Goal: Task Accomplishment & Management: Manage account settings

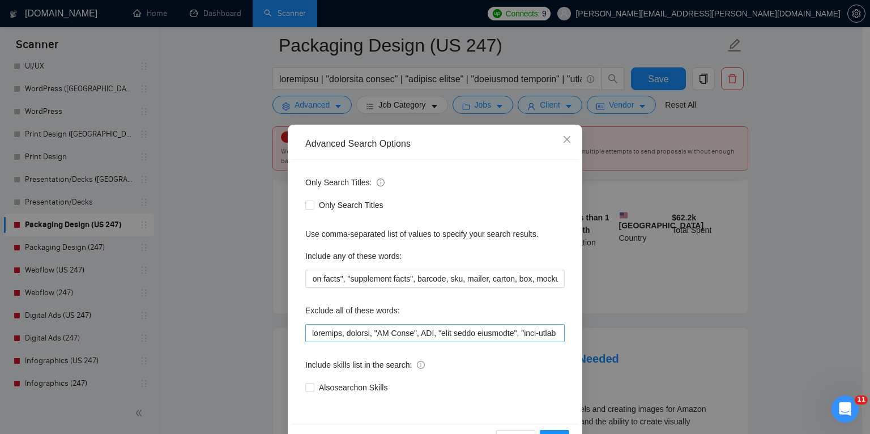
scroll to position [0, 23]
click at [560, 327] on input "text" at bounding box center [434, 333] width 259 height 18
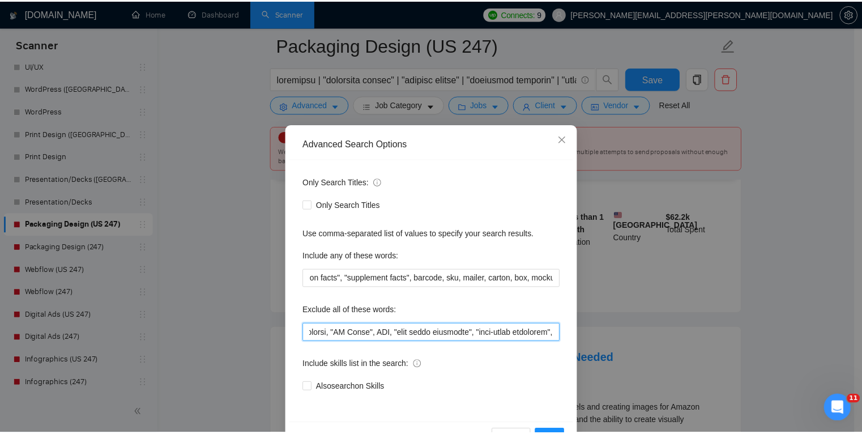
scroll to position [0, 0]
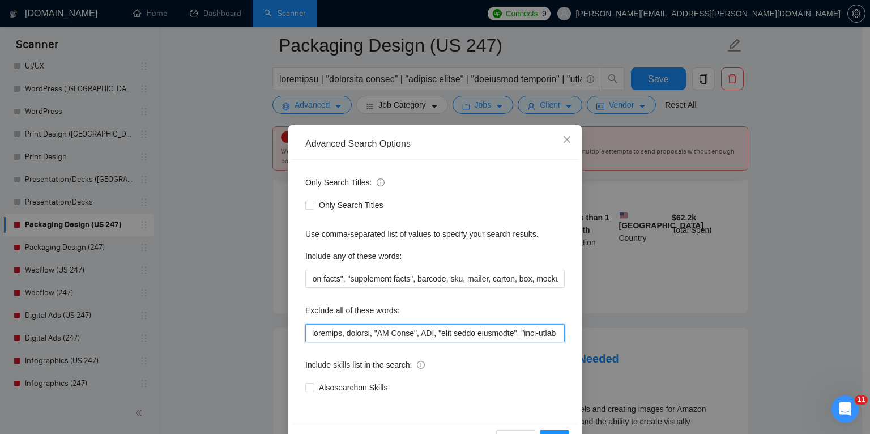
drag, startPoint x: 535, startPoint y: 333, endPoint x: 280, endPoint y: 327, distance: 255.6
click at [280, 327] on div "Advanced Search Options Only Search Titles: Only Search Titles Use comma-separa…" at bounding box center [435, 217] width 870 height 434
click at [218, 249] on div "Advanced Search Options Only Search Titles: Only Search Titles Use comma-separa…" at bounding box center [435, 217] width 870 height 434
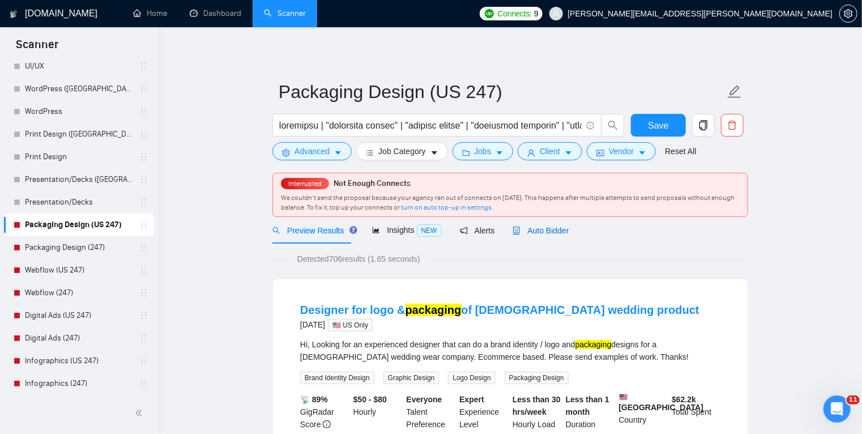
click at [546, 229] on span "Auto Bidder" at bounding box center [541, 230] width 56 height 9
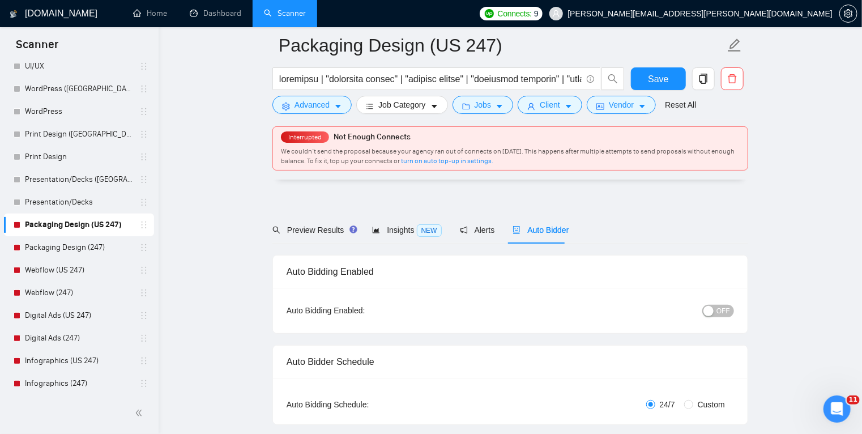
scroll to position [202, 0]
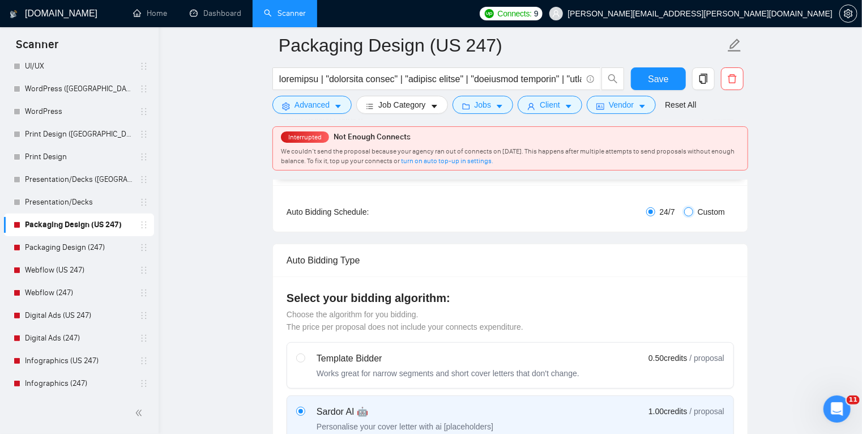
click at [689, 213] on input "Custom" at bounding box center [688, 211] width 9 height 9
radio input "true"
radio input "false"
checkbox input "true"
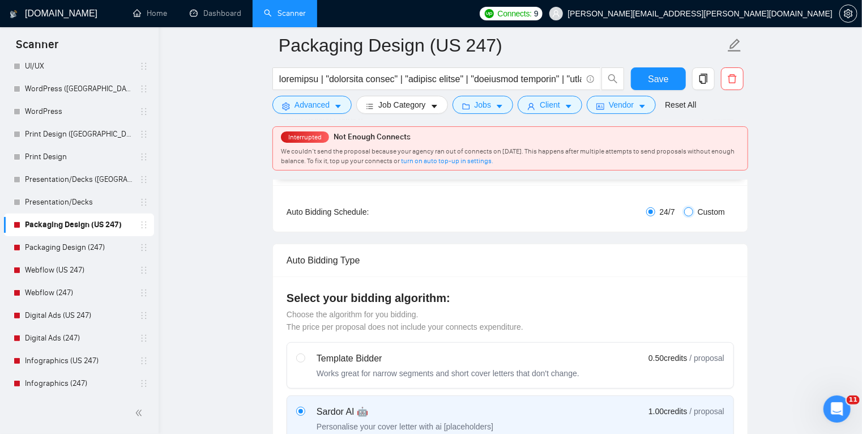
checkbox input "true"
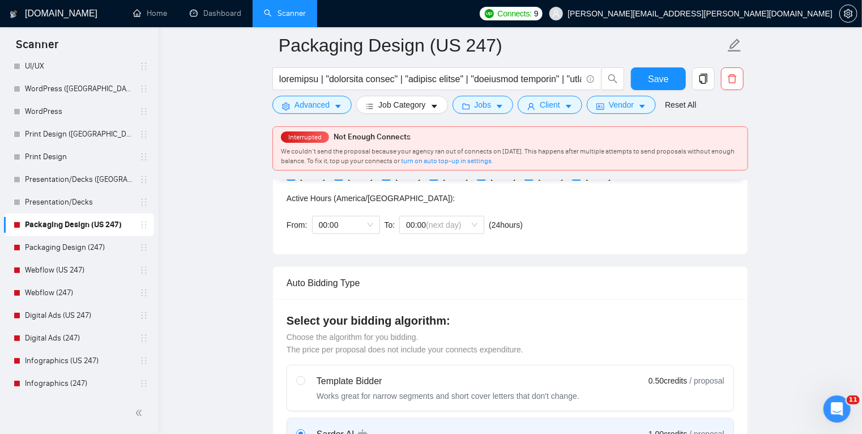
scroll to position [323, 0]
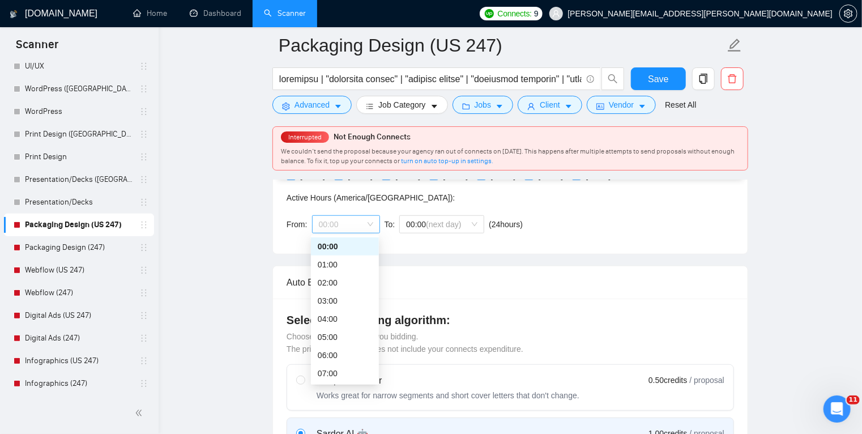
click at [372, 224] on span "00:00" at bounding box center [346, 224] width 54 height 17
click at [341, 350] on div "17:00" at bounding box center [345, 353] width 54 height 12
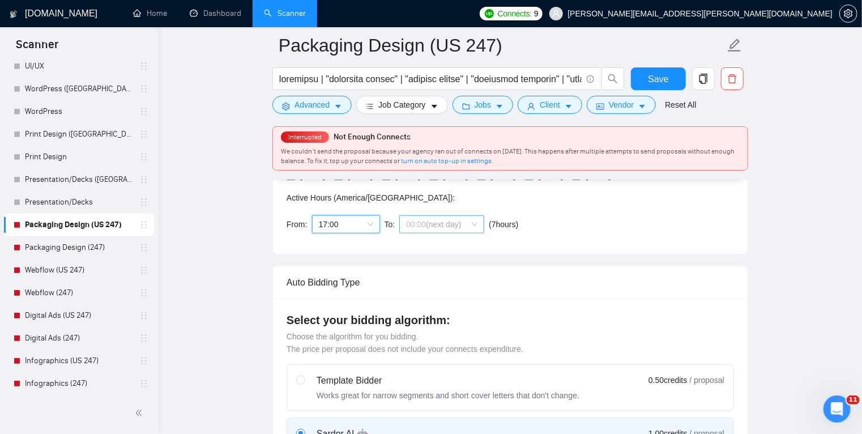
click at [465, 229] on span "00:00 (next day)" at bounding box center [441, 224] width 71 height 17
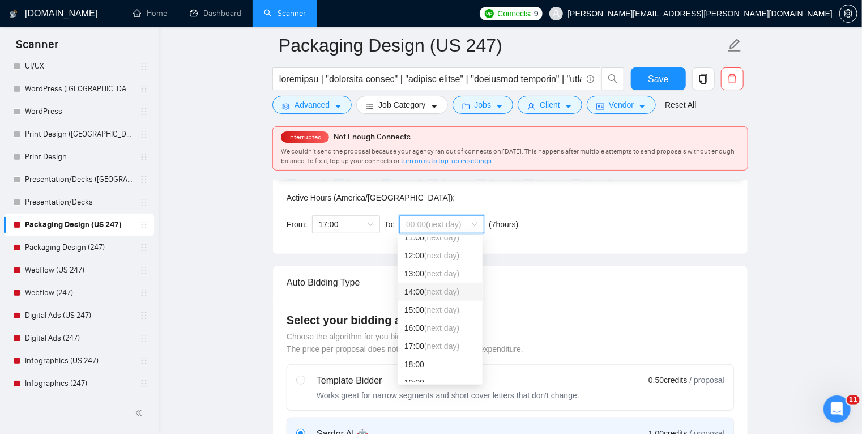
scroll to position [208, 0]
click at [434, 348] on span "(next day)" at bounding box center [441, 346] width 35 height 9
click at [459, 222] on span "(next day)" at bounding box center [443, 224] width 35 height 9
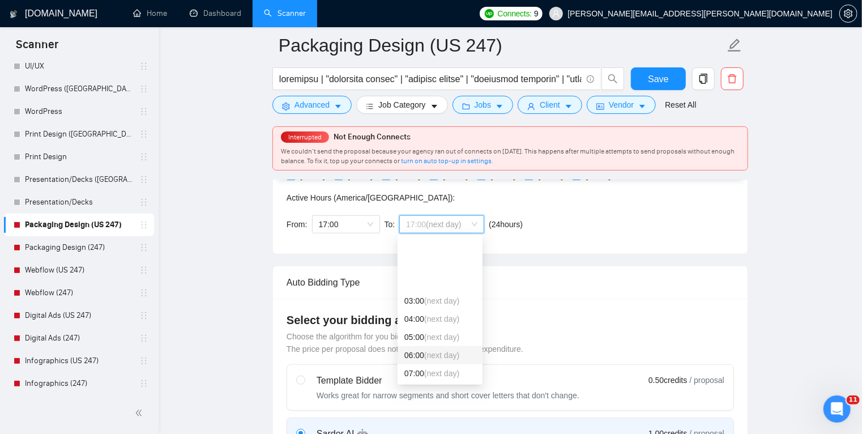
scroll to position [80, 0]
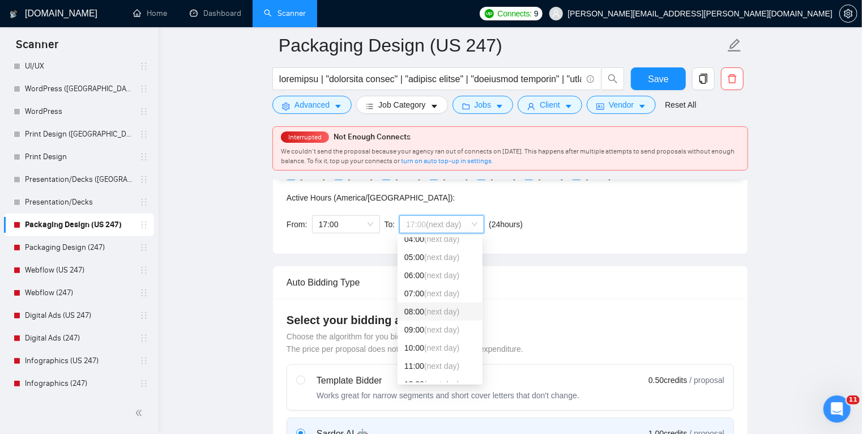
click at [433, 311] on span "(next day)" at bounding box center [441, 311] width 35 height 9
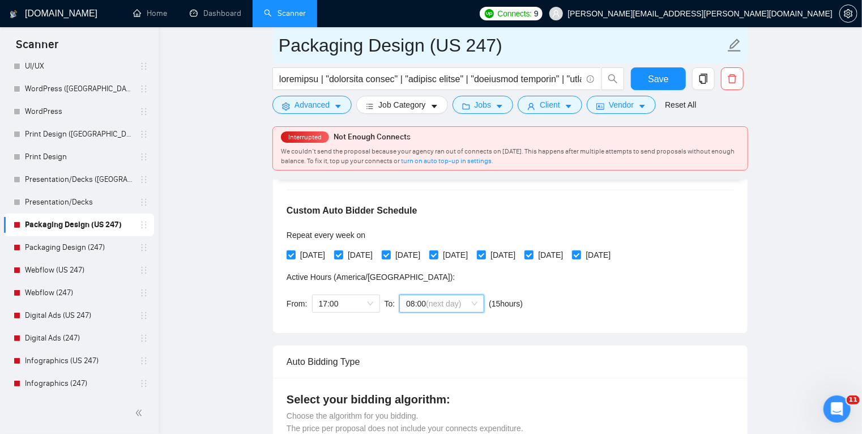
scroll to position [242, 0]
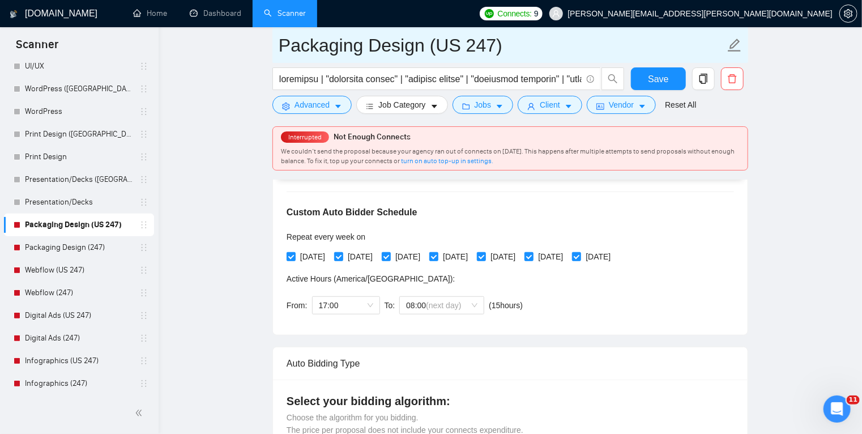
click at [488, 41] on input "Packaging Design (US 247)" at bounding box center [502, 45] width 446 height 28
click at [475, 41] on input "Packaging Design (US 247)" at bounding box center [502, 45] width 446 height 28
type input "Packaging Design ([GEOGRAPHIC_DATA])"
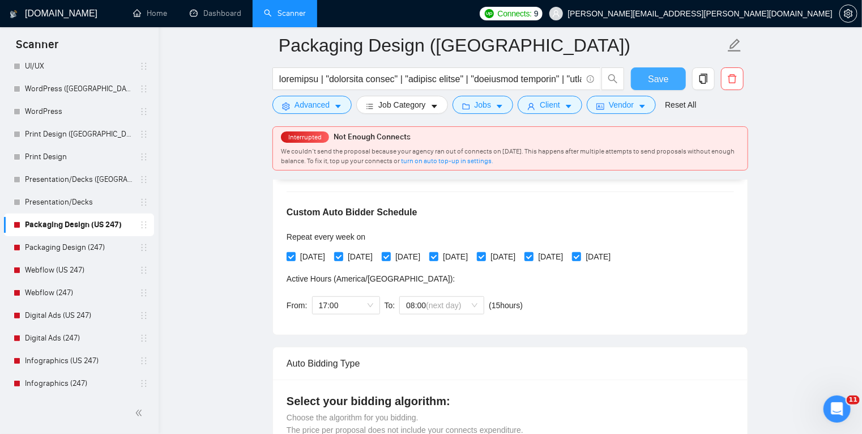
click at [669, 80] on button "Save" at bounding box center [658, 78] width 55 height 23
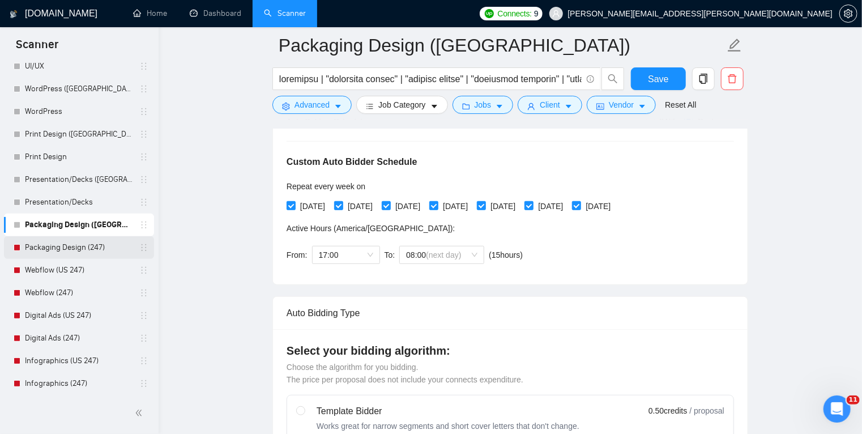
click at [80, 245] on link "Packaging Design (247)" at bounding box center [79, 247] width 108 height 23
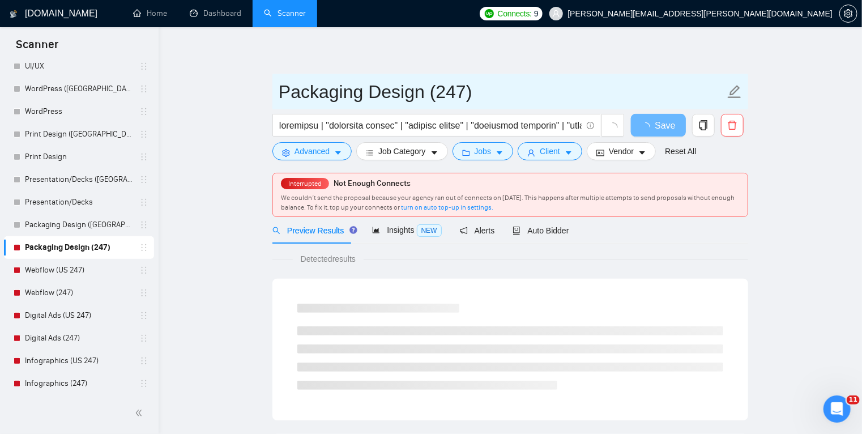
click at [445, 95] on input "Packaging Design (247)" at bounding box center [502, 92] width 446 height 28
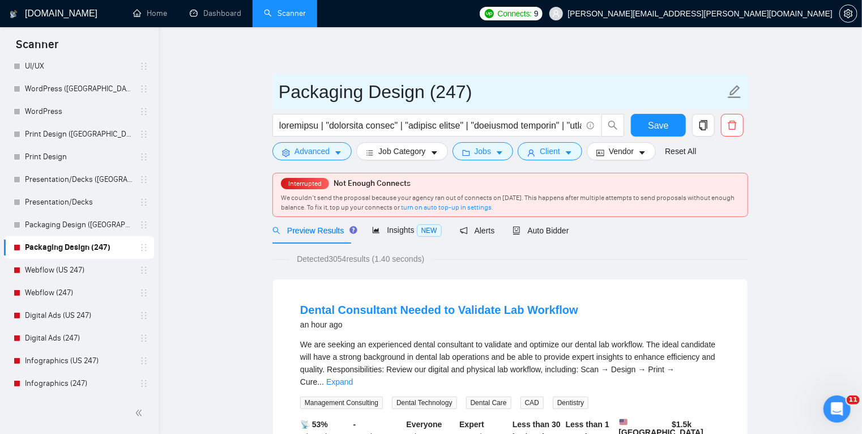
click at [445, 95] on input "Packaging Design (247)" at bounding box center [502, 92] width 446 height 28
click at [477, 93] on input "Packaging Design (247)" at bounding box center [502, 92] width 446 height 28
type input "Packaging Design"
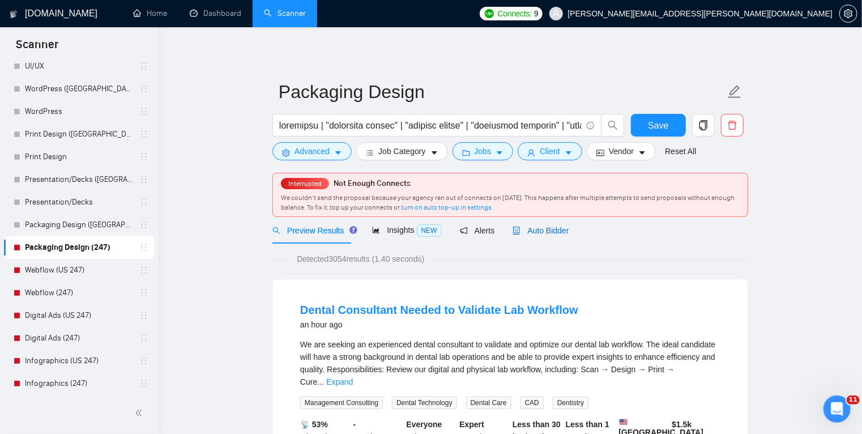
click at [534, 229] on span "Auto Bidder" at bounding box center [541, 230] width 56 height 9
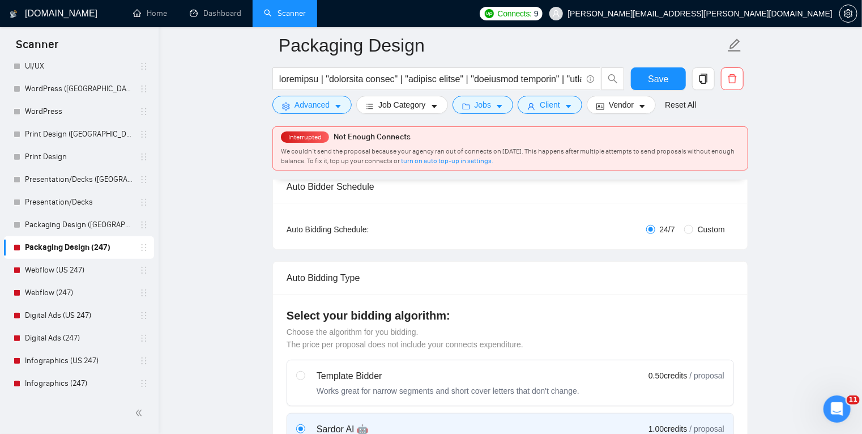
scroll to position [185, 0]
click at [691, 227] on input "Custom" at bounding box center [688, 228] width 9 height 9
radio input "true"
radio input "false"
checkbox input "true"
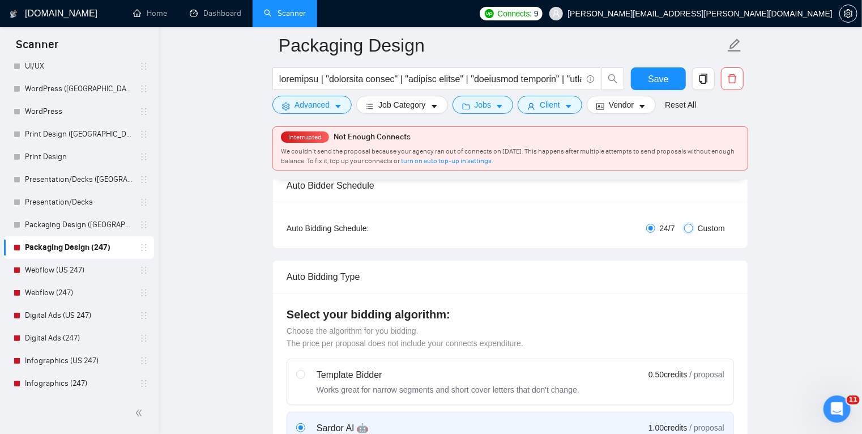
checkbox input "true"
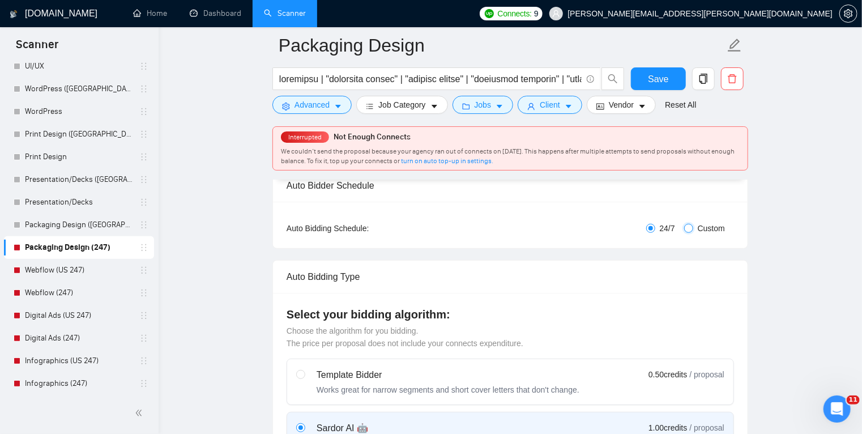
checkbox input "true"
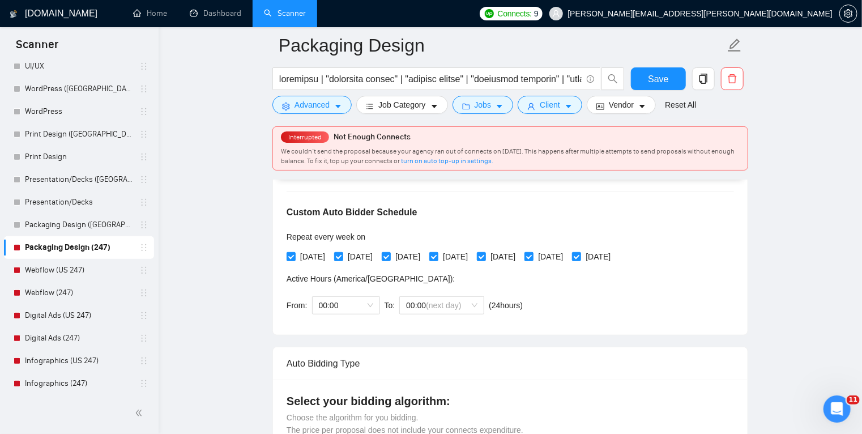
scroll to position [242, 0]
click at [369, 307] on span "00:00" at bounding box center [346, 304] width 54 height 17
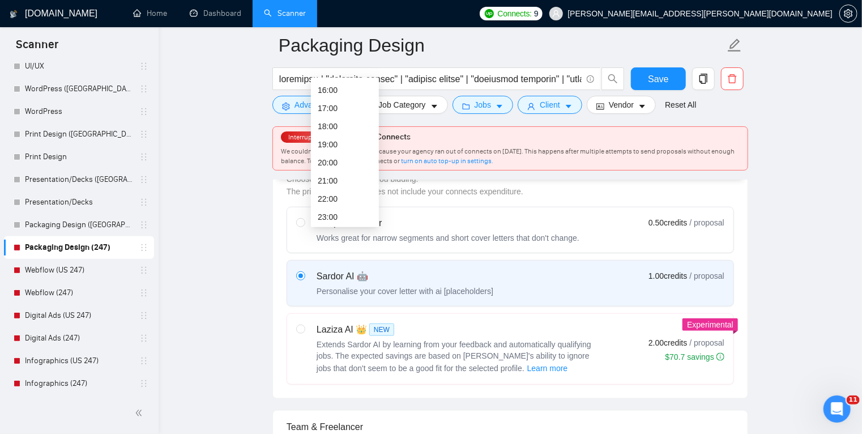
scroll to position [290, 0]
click at [335, 107] on div "17:00" at bounding box center [345, 107] width 54 height 12
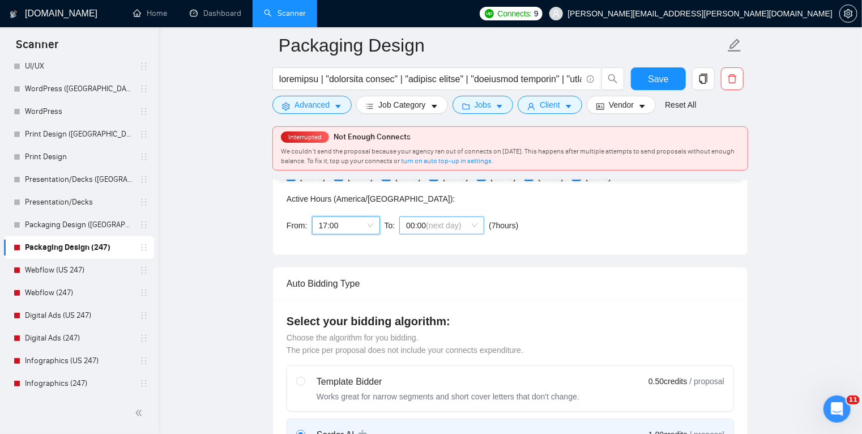
scroll to position [322, 0]
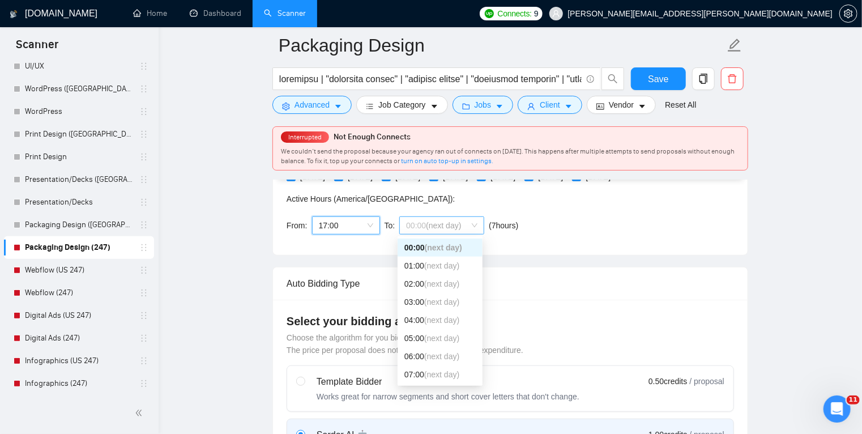
click at [461, 228] on span "00:00 (next day)" at bounding box center [441, 225] width 71 height 17
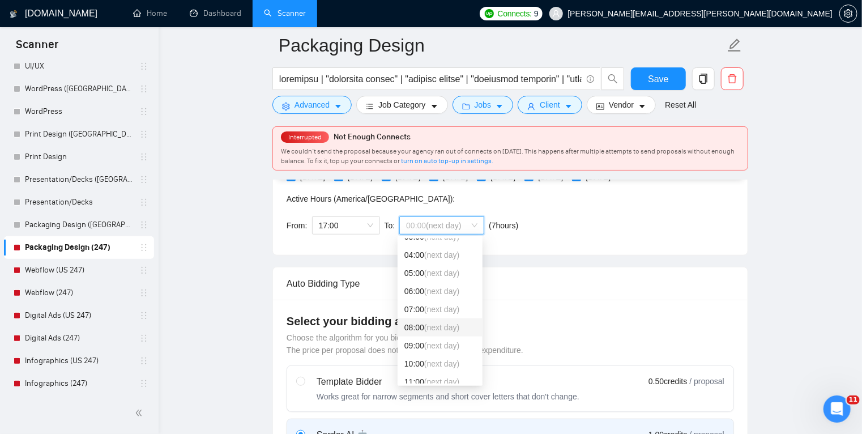
click at [441, 326] on span "(next day)" at bounding box center [441, 327] width 35 height 9
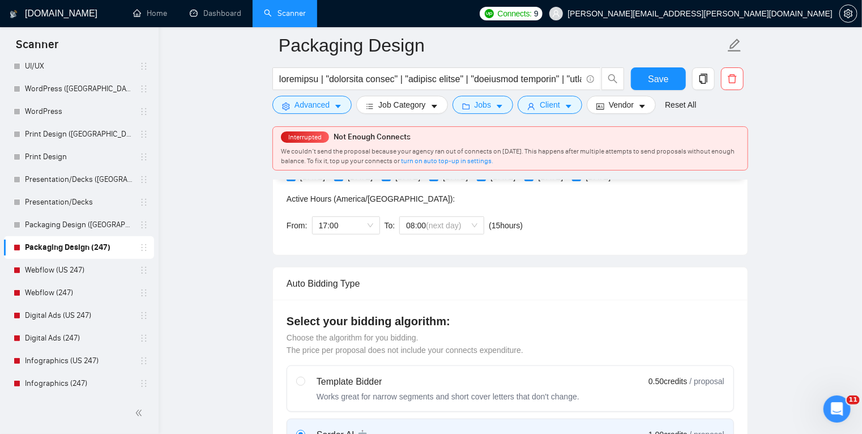
click at [501, 271] on div "Auto Bidding Type" at bounding box center [511, 283] width 448 height 32
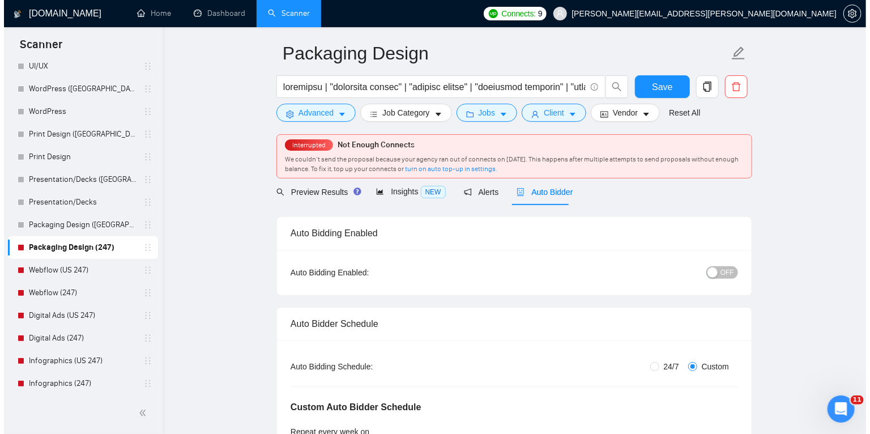
scroll to position [0, 0]
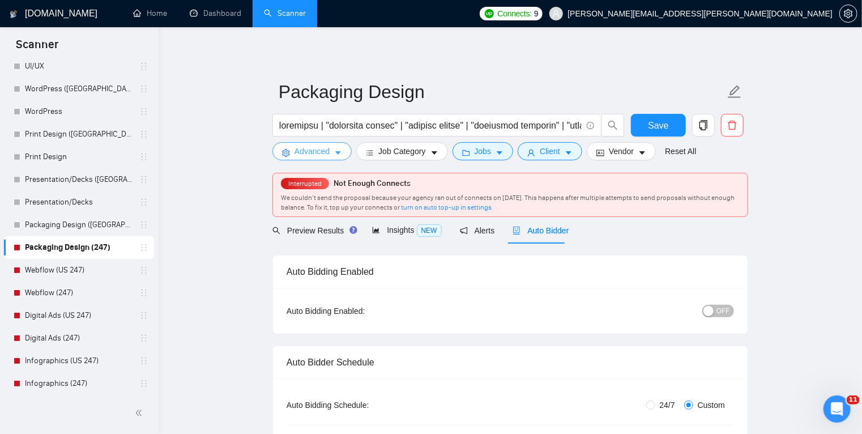
click at [339, 148] on span "caret-down" at bounding box center [338, 152] width 8 height 8
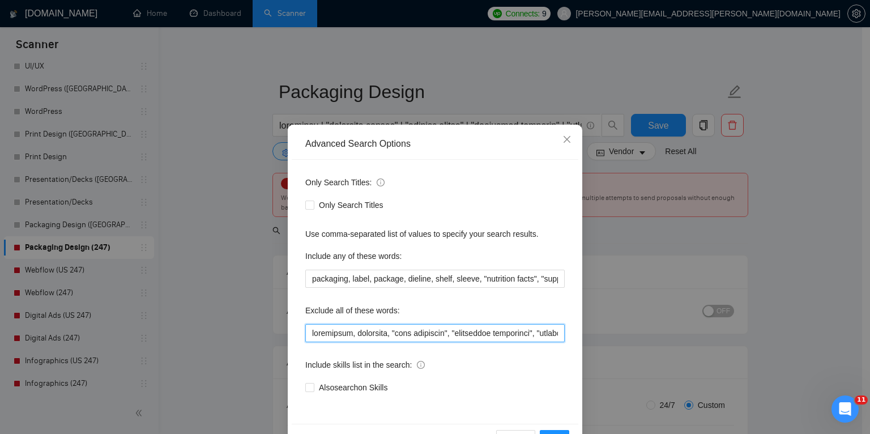
click at [310, 333] on input "text" at bounding box center [434, 333] width 259 height 18
paste input "trailers, trailer, "AI Video", AWS, "full stack developer", "full-stack develop…"
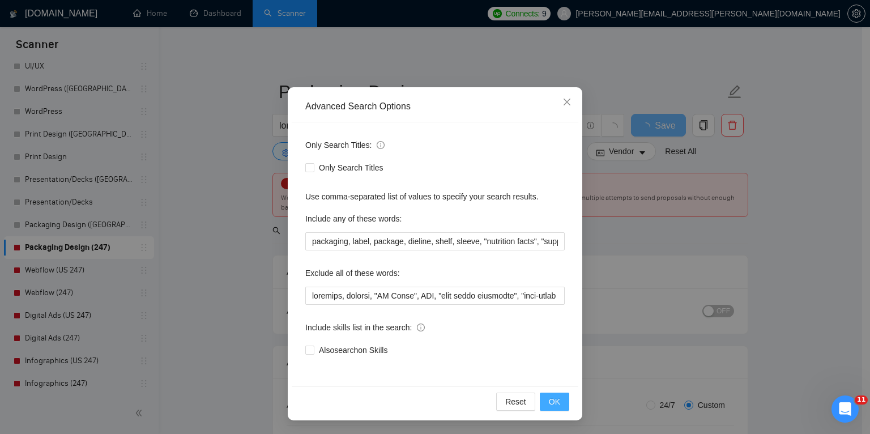
click at [551, 396] on span "OK" at bounding box center [554, 401] width 11 height 12
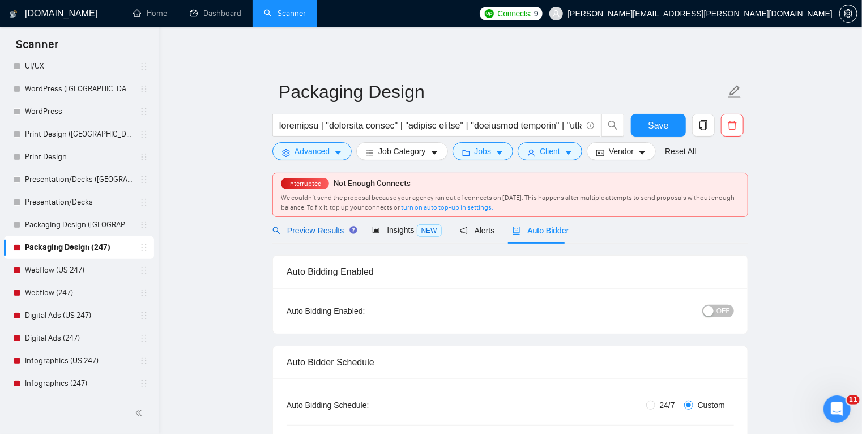
click at [319, 226] on span "Preview Results" at bounding box center [314, 230] width 82 height 9
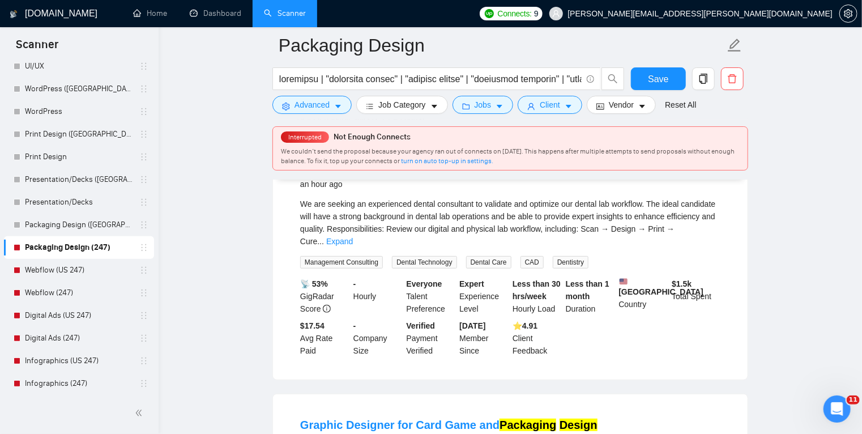
scroll to position [150, 0]
click at [453, 204] on div "We are seeking an experienced dental consultant to validate and optimize our de…" at bounding box center [510, 222] width 420 height 50
copy div "consultant"
click at [338, 109] on icon "caret-down" at bounding box center [338, 107] width 8 height 8
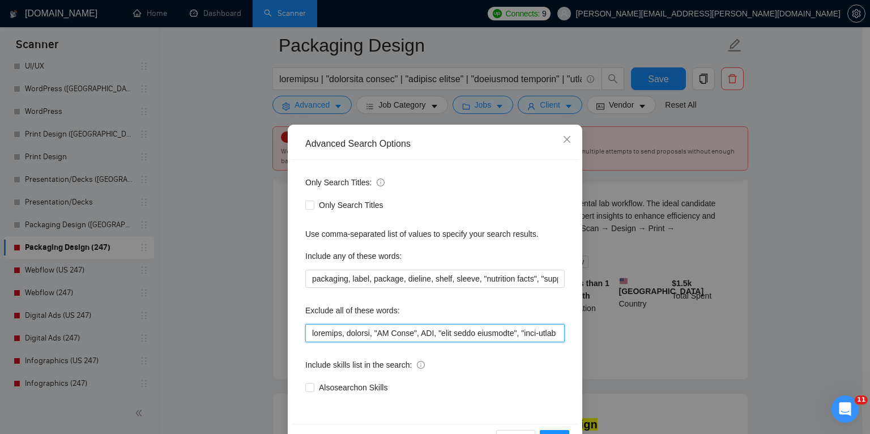
click at [308, 337] on input "text" at bounding box center [434, 333] width 259 height 18
paste input "consultant"
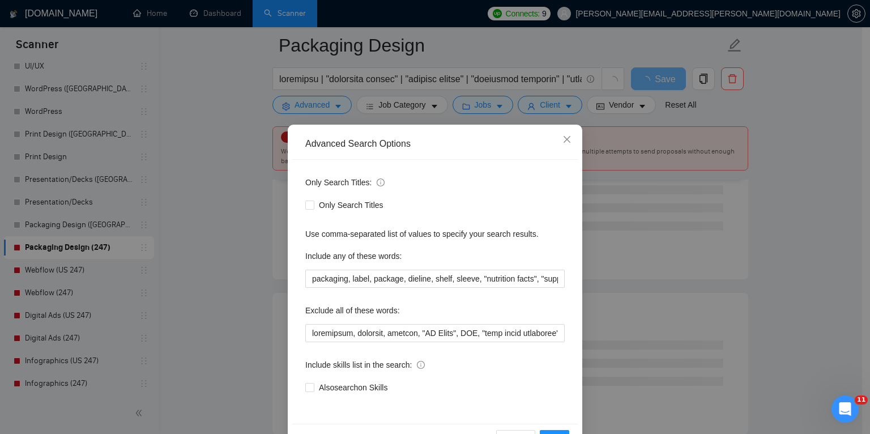
click at [249, 311] on div "Advanced Search Options Only Search Titles: Only Search Titles Use comma-separa…" at bounding box center [435, 217] width 870 height 434
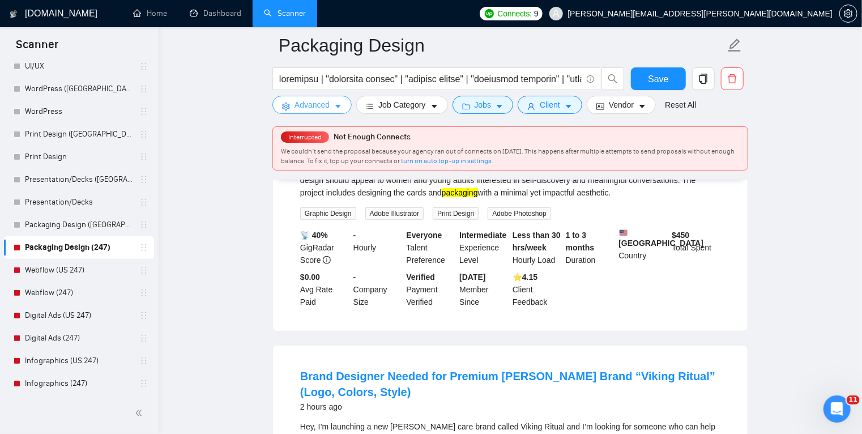
scroll to position [185, 0]
click at [340, 104] on icon "caret-down" at bounding box center [338, 107] width 8 height 8
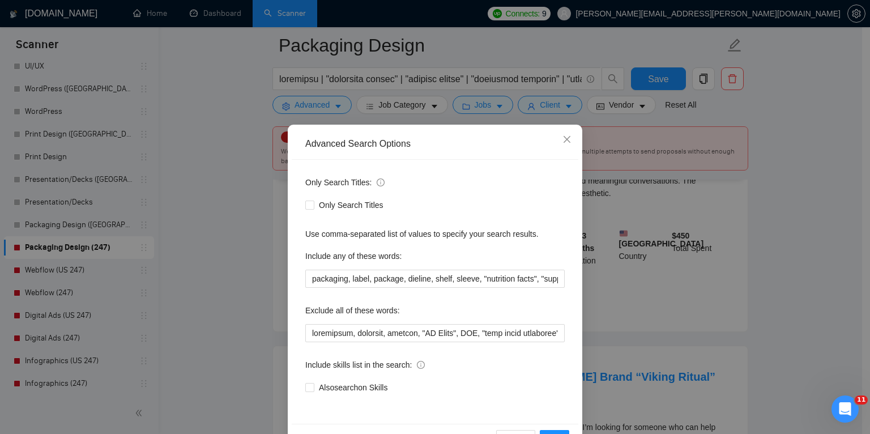
click at [242, 265] on div "Advanced Search Options Only Search Titles: Only Search Titles Use comma-separa…" at bounding box center [435, 217] width 870 height 434
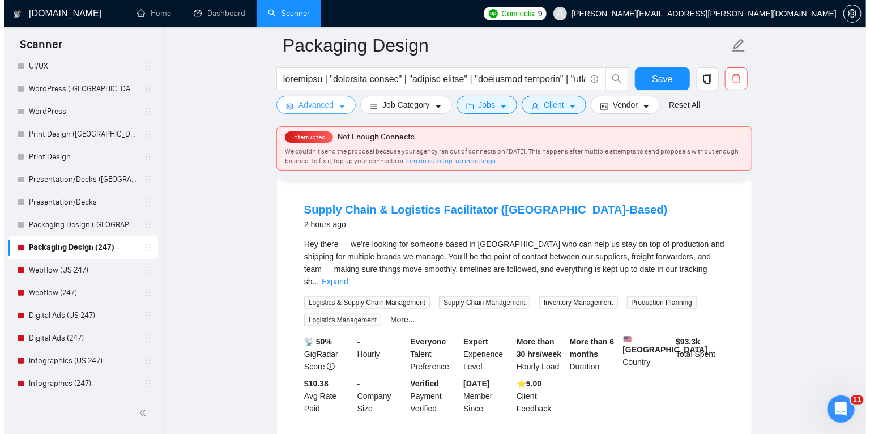
scroll to position [625, 0]
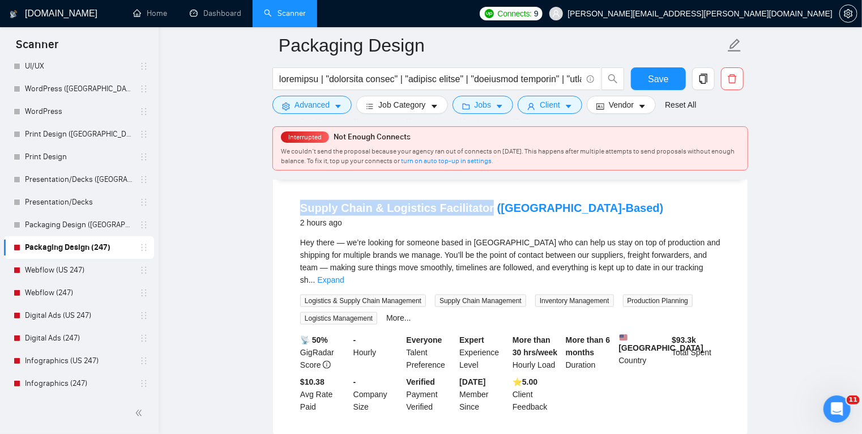
copy link "Supply Chain & Logistics Facilitator"
drag, startPoint x: 288, startPoint y: 215, endPoint x: 478, endPoint y: 202, distance: 190.2
click at [478, 202] on li "Supply Chain & Logistics Facilitator ([GEOGRAPHIC_DATA]-Based) 2 hours ago Hey …" at bounding box center [511, 306] width 448 height 231
click at [344, 105] on button "Advanced" at bounding box center [312, 105] width 79 height 18
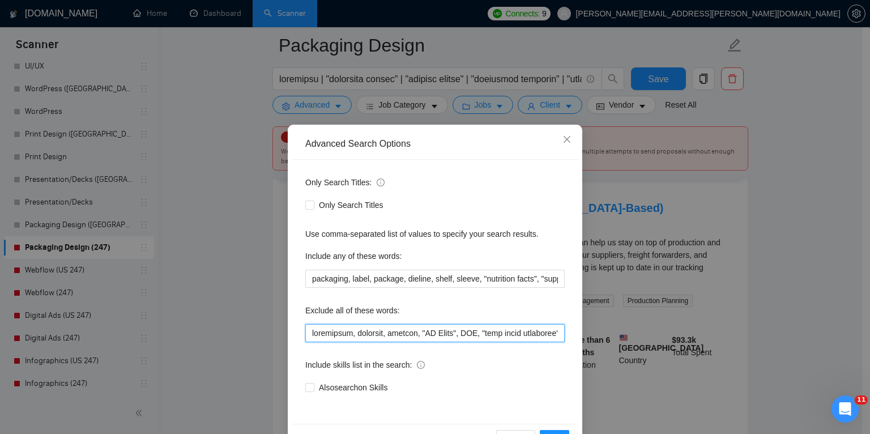
click at [310, 332] on input "text" at bounding box center [434, 333] width 259 height 18
paste input "Supply Chain & Logistics Facilitator"
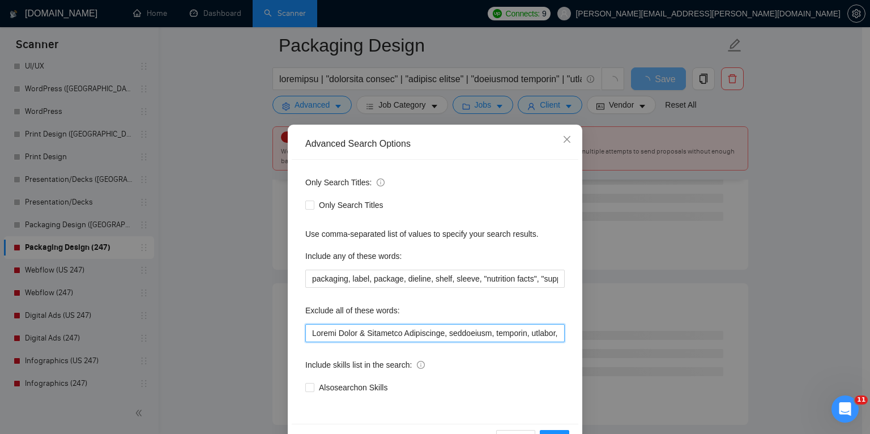
click at [364, 335] on input "text" at bounding box center [434, 333] width 259 height 18
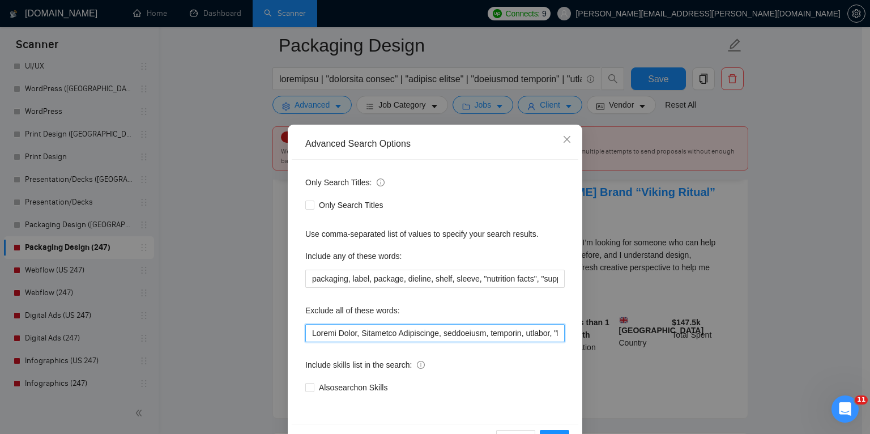
click at [355, 335] on input "text" at bounding box center [434, 333] width 259 height 18
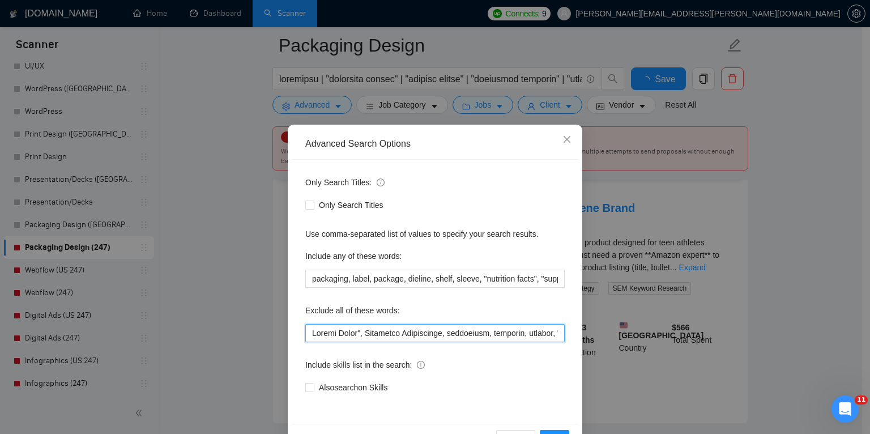
click at [309, 331] on input "text" at bounding box center [434, 333] width 259 height 18
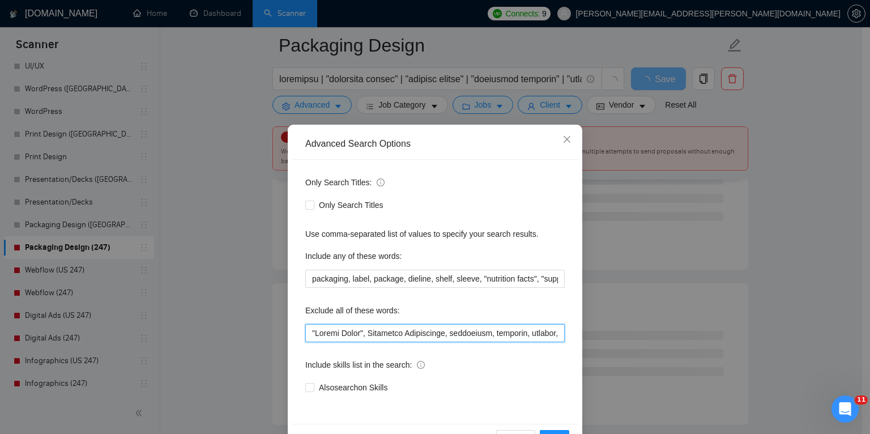
click at [364, 335] on input "text" at bounding box center [434, 333] width 259 height 18
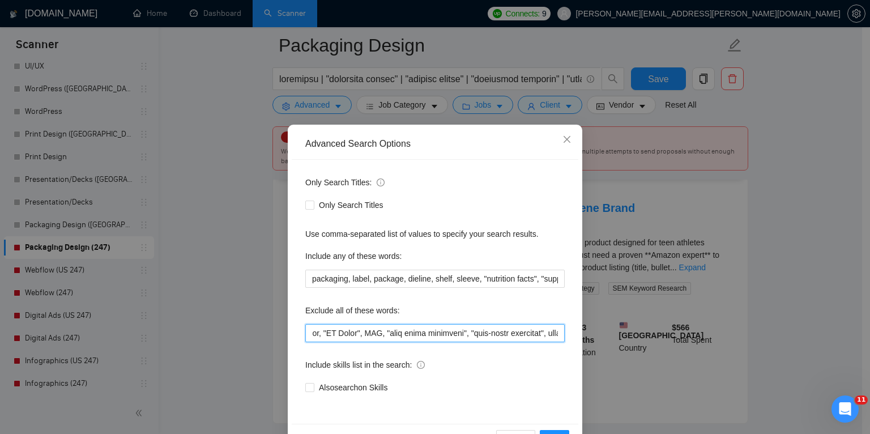
scroll to position [0, 341]
drag, startPoint x: 308, startPoint y: 331, endPoint x: 409, endPoint y: 338, distance: 101.1
click at [409, 338] on input "text" at bounding box center [434, 333] width 259 height 18
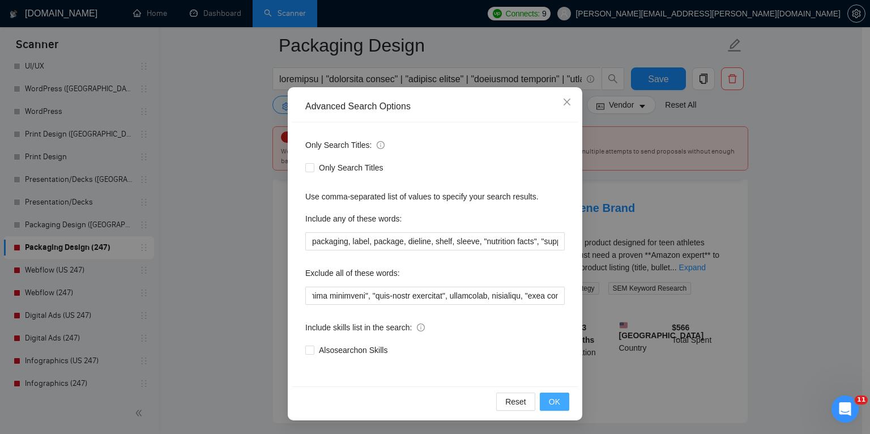
scroll to position [0, 0]
click at [549, 396] on span "OK" at bounding box center [554, 401] width 11 height 12
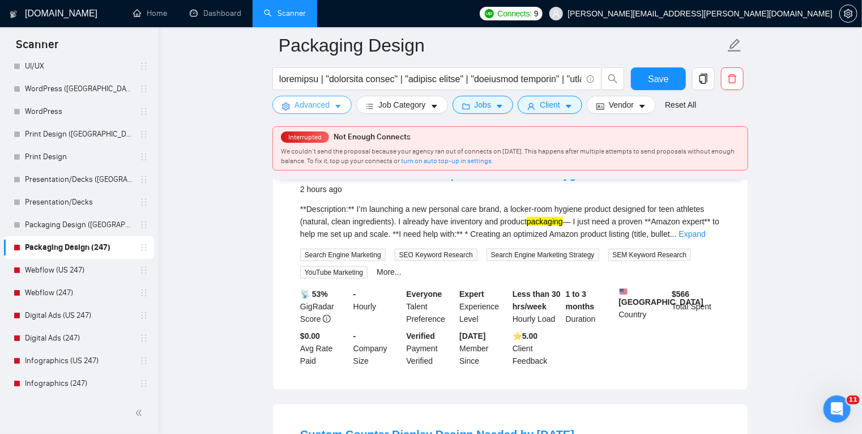
scroll to position [659, 0]
click at [699, 237] on link "Expand" at bounding box center [692, 233] width 27 height 9
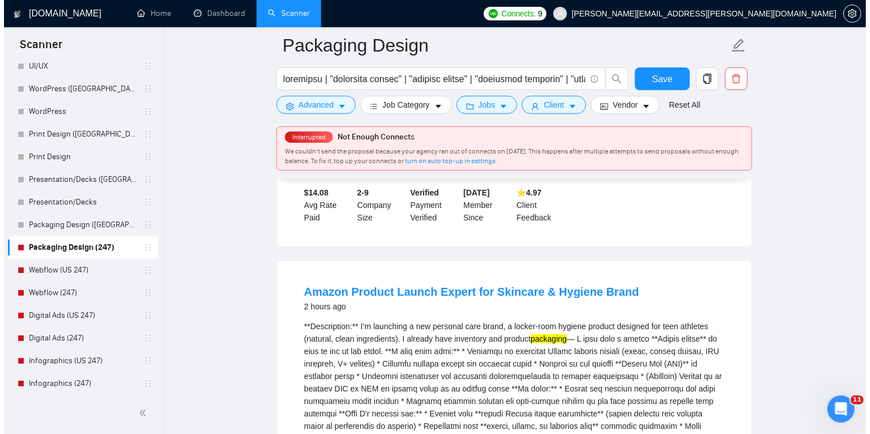
scroll to position [538, 0]
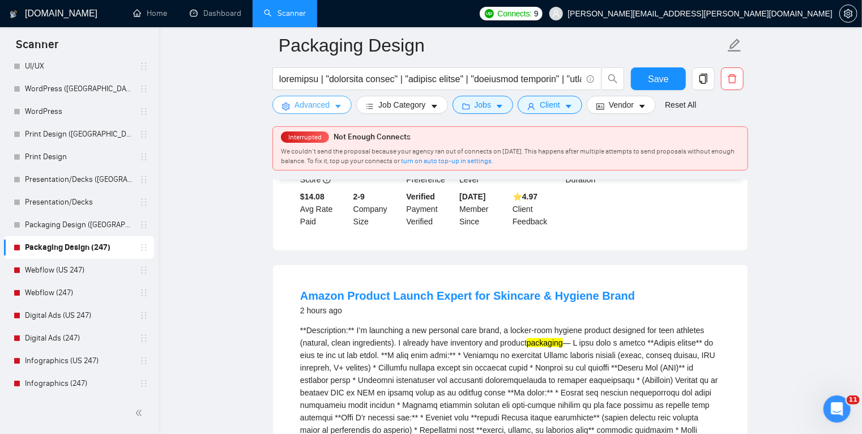
click at [337, 107] on icon "caret-down" at bounding box center [338, 106] width 6 height 3
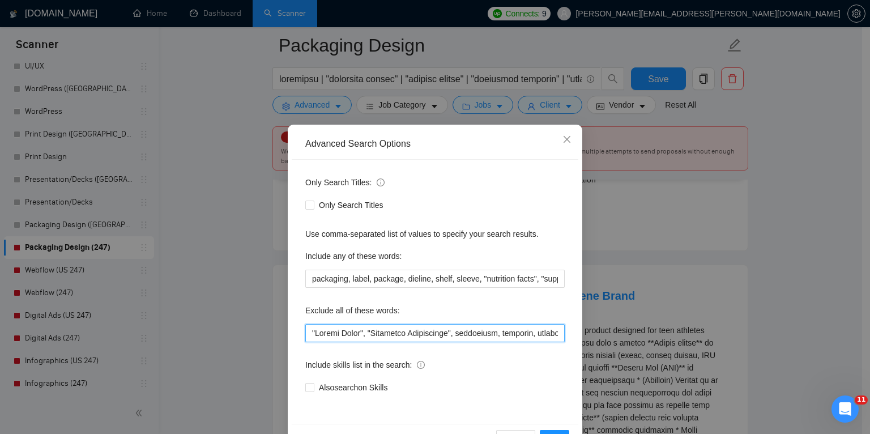
click at [308, 332] on input "text" at bounding box center [434, 333] width 259 height 18
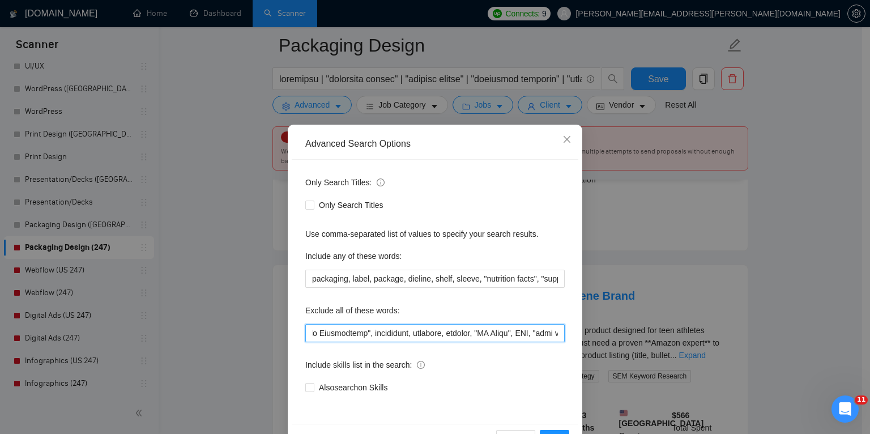
scroll to position [0, 304]
drag, startPoint x: 308, startPoint y: 331, endPoint x: 508, endPoint y: 337, distance: 199.5
click at [508, 337] on input "text" at bounding box center [434, 333] width 259 height 18
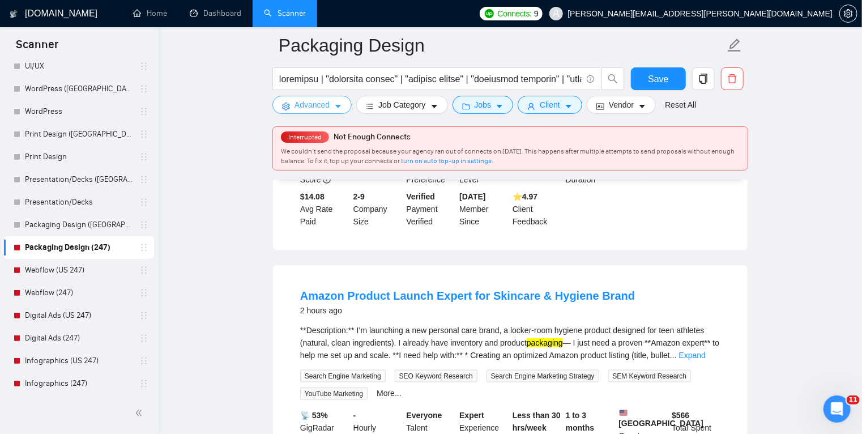
click at [340, 107] on icon "caret-down" at bounding box center [338, 107] width 8 height 8
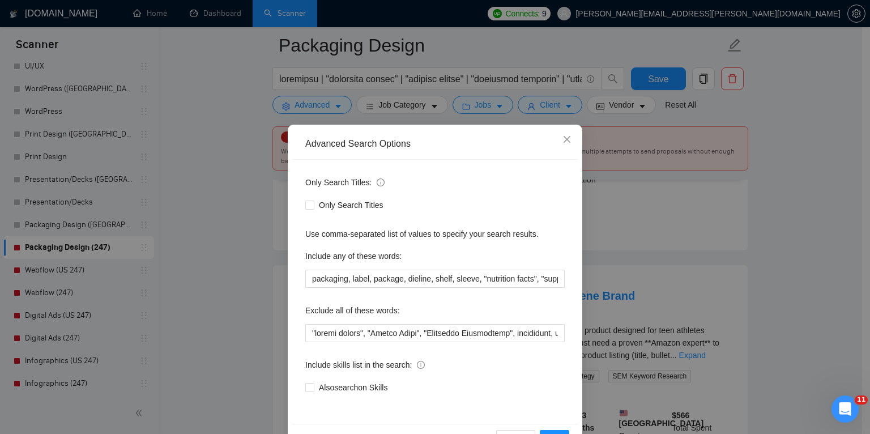
scroll to position [37, 0]
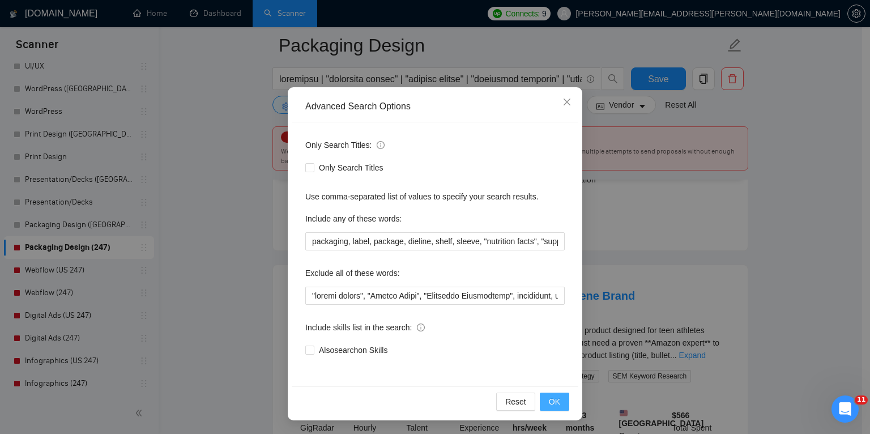
click at [551, 397] on span "OK" at bounding box center [554, 401] width 11 height 12
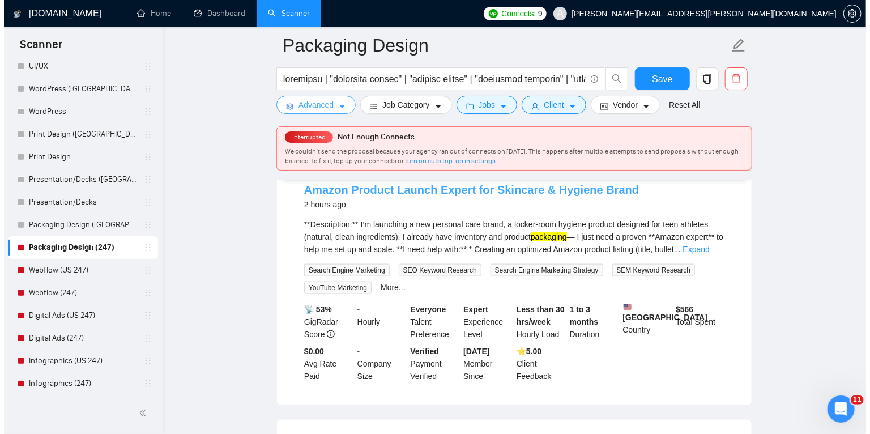
scroll to position [648, 0]
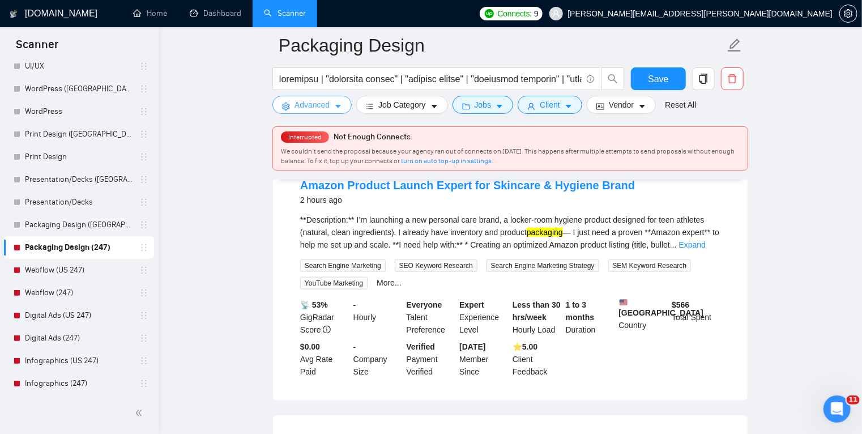
click at [337, 108] on icon "caret-down" at bounding box center [338, 106] width 6 height 3
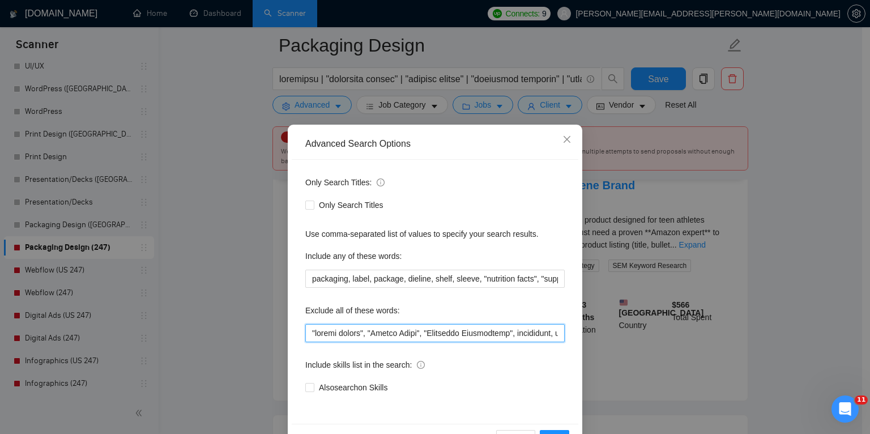
click at [368, 334] on input "text" at bounding box center [434, 333] width 259 height 18
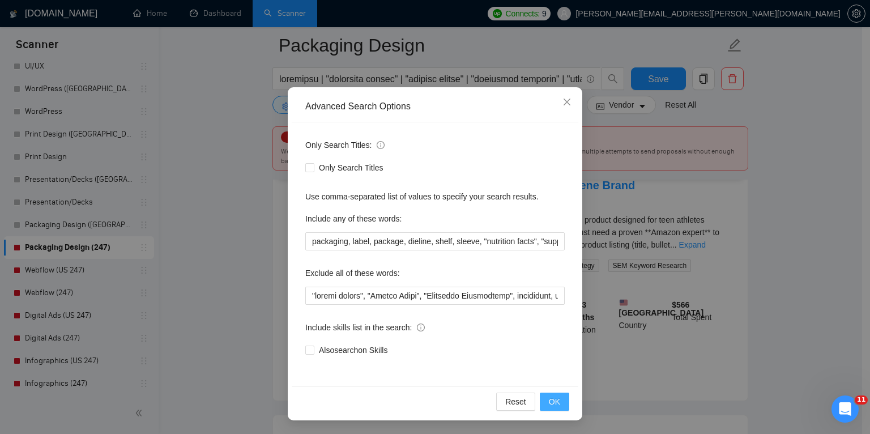
click at [562, 402] on button "OK" at bounding box center [554, 402] width 29 height 18
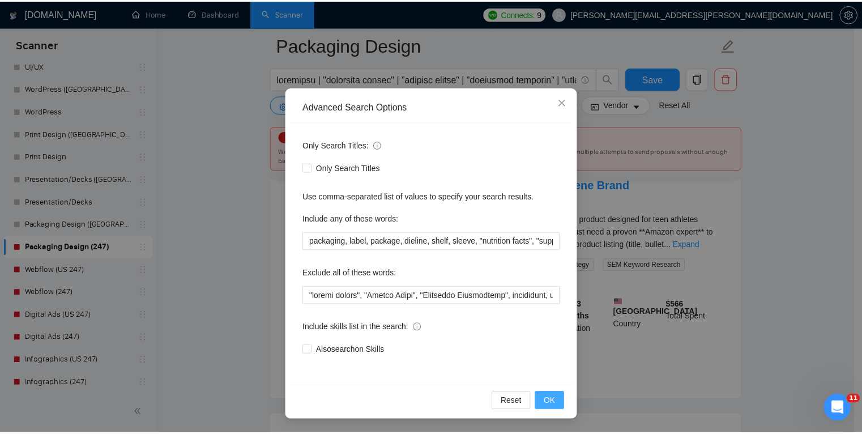
scroll to position [0, 0]
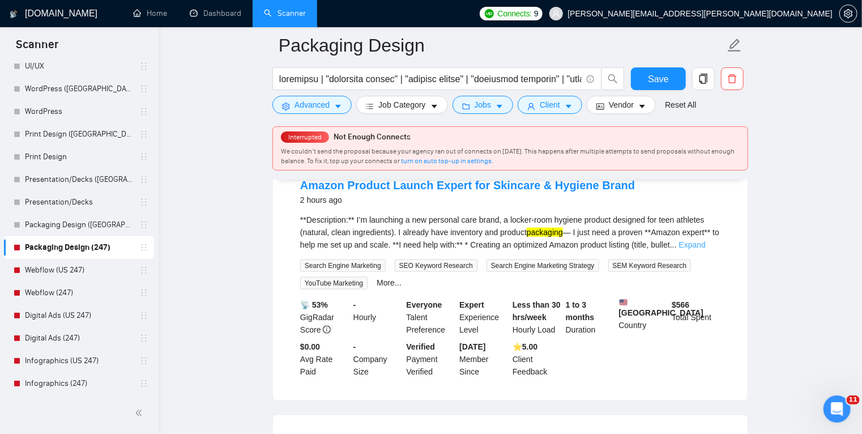
click at [704, 249] on link "Expand" at bounding box center [692, 244] width 27 height 9
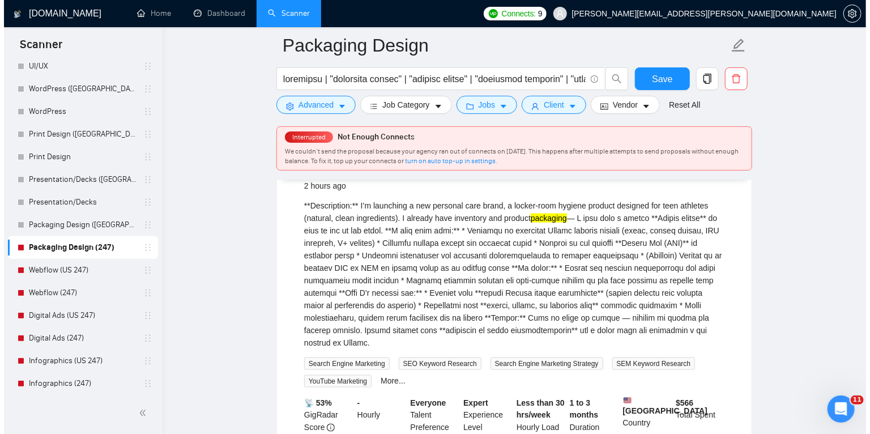
scroll to position [670, 0]
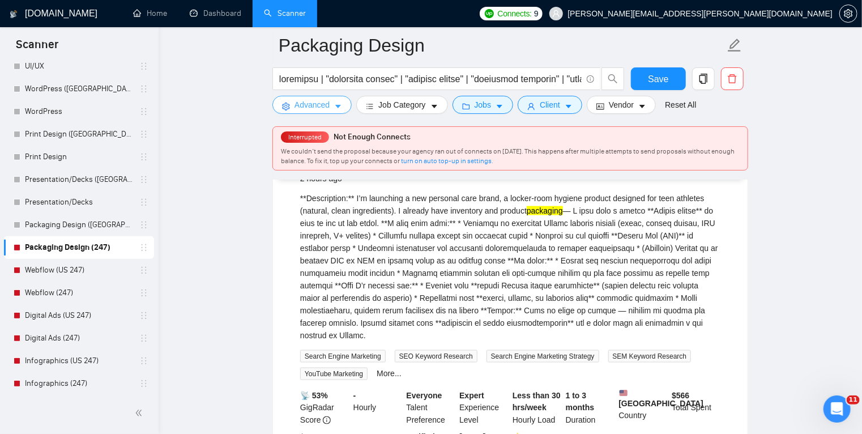
click at [338, 108] on icon "caret-down" at bounding box center [338, 106] width 6 height 3
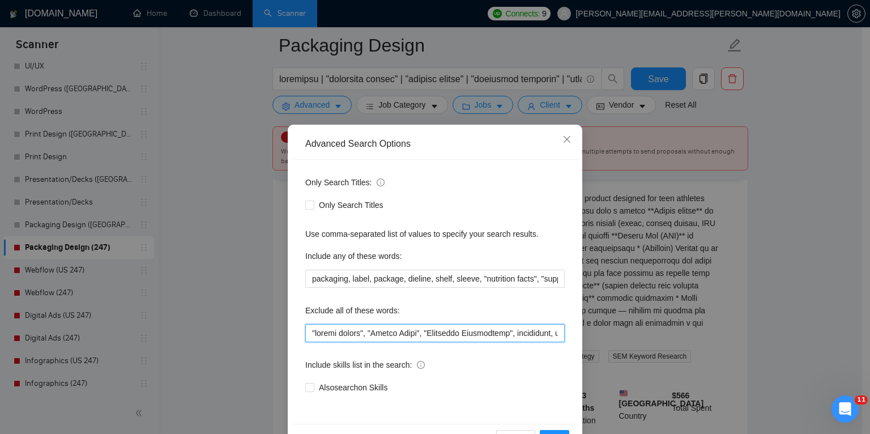
click at [308, 333] on input "text" at bounding box center [434, 333] width 259 height 18
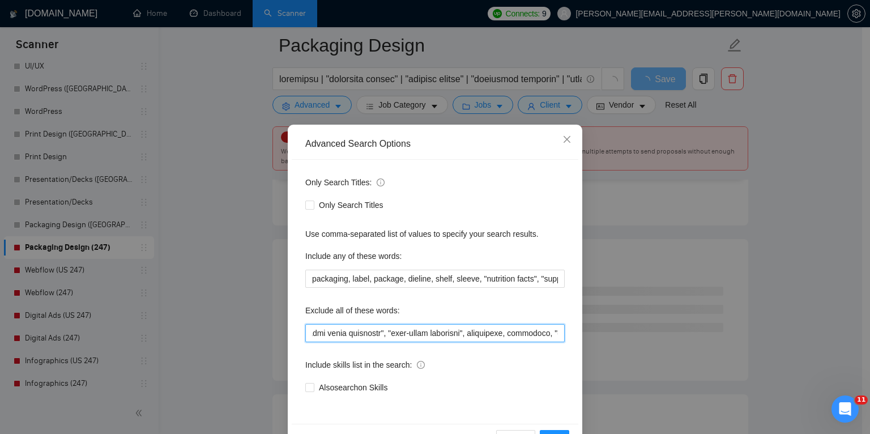
scroll to position [0, 440]
drag, startPoint x: 308, startPoint y: 330, endPoint x: 394, endPoint y: 339, distance: 87.2
click at [394, 339] on input "text" at bounding box center [434, 333] width 259 height 18
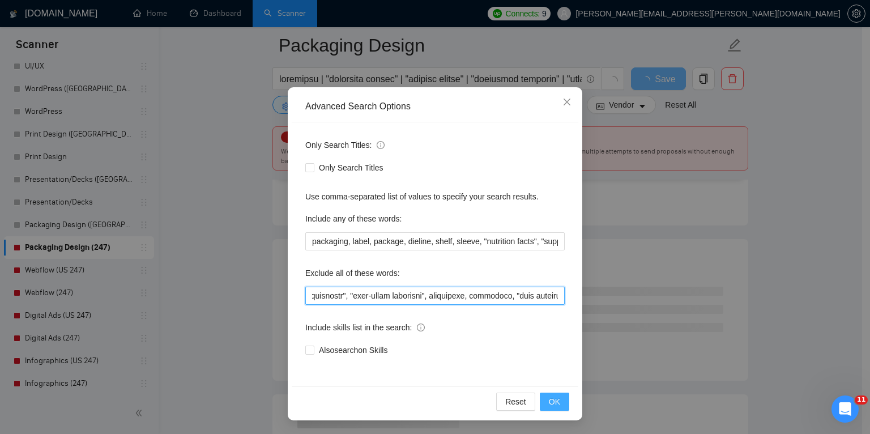
type input ""FBA", "amazon expert", "Supply Chain", "Logistics Facilitator", consultant, tr…"
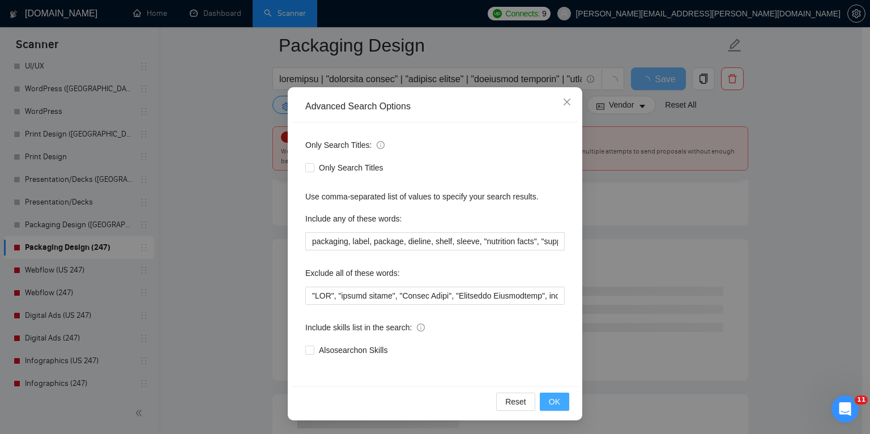
click at [551, 398] on span "OK" at bounding box center [554, 401] width 11 height 12
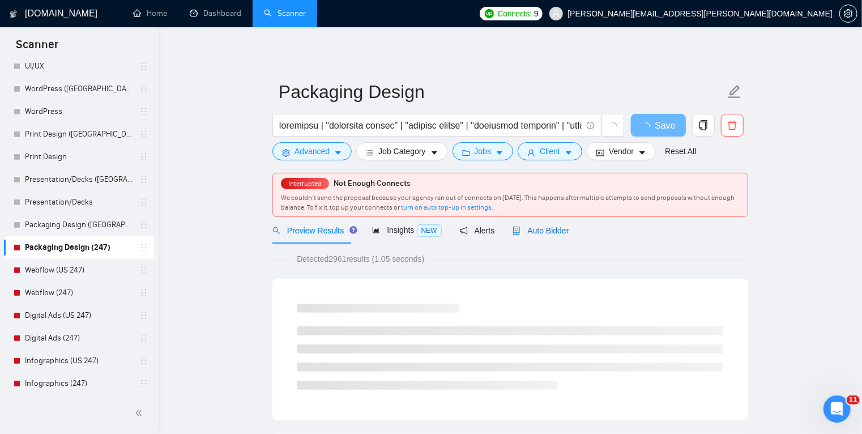
click at [531, 231] on span "Auto Bidder" at bounding box center [541, 230] width 56 height 9
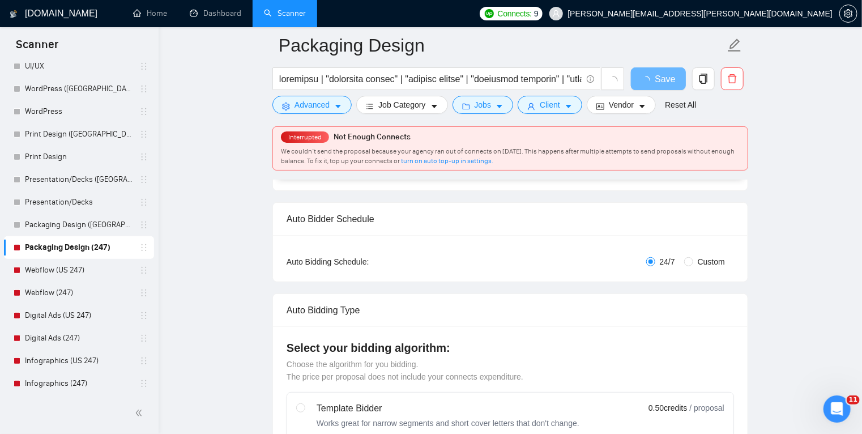
scroll to position [152, 0]
click at [690, 259] on input "Custom" at bounding box center [688, 261] width 9 height 9
radio input "true"
radio input "false"
checkbox input "true"
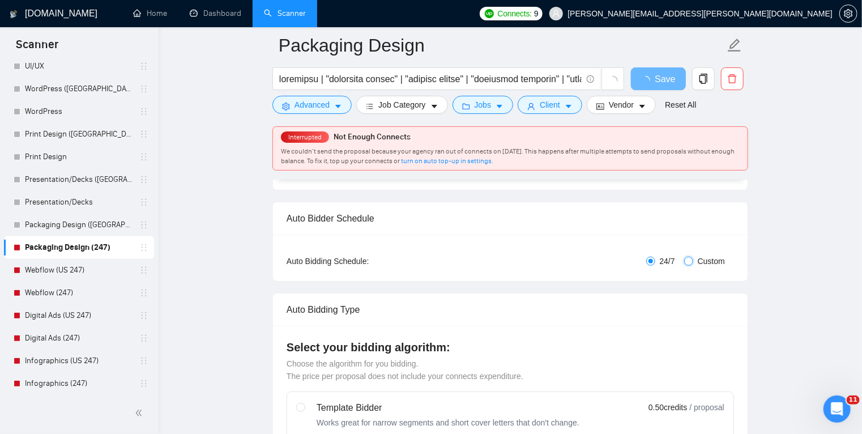
checkbox input "true"
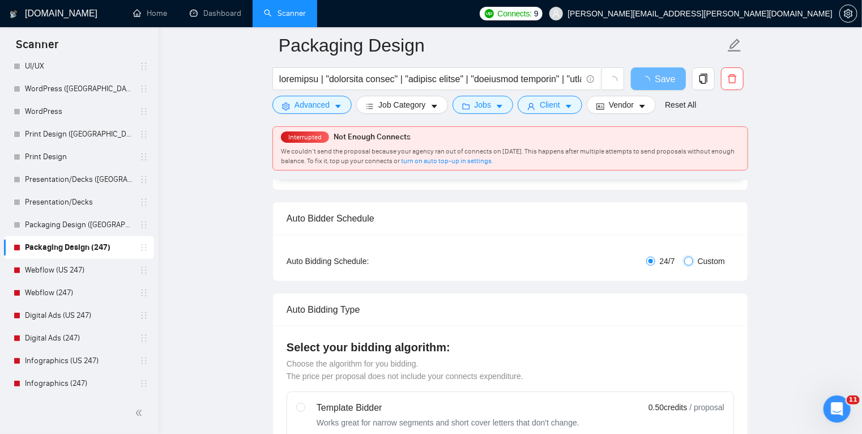
checkbox input "true"
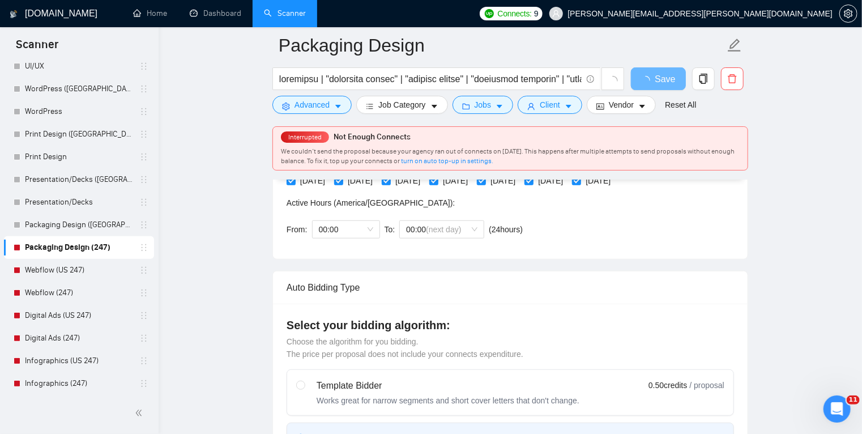
scroll to position [319, 0]
click at [363, 227] on span "00:00" at bounding box center [346, 228] width 54 height 17
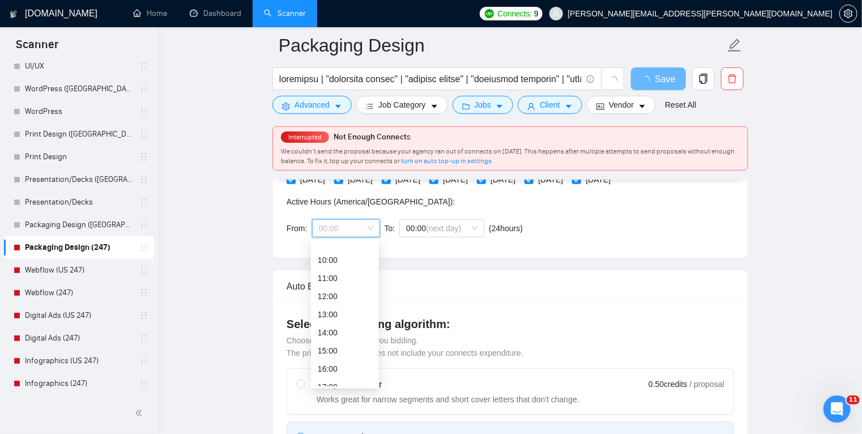
scroll to position [196, 0]
click at [337, 367] on div "17:00" at bounding box center [345, 362] width 54 height 12
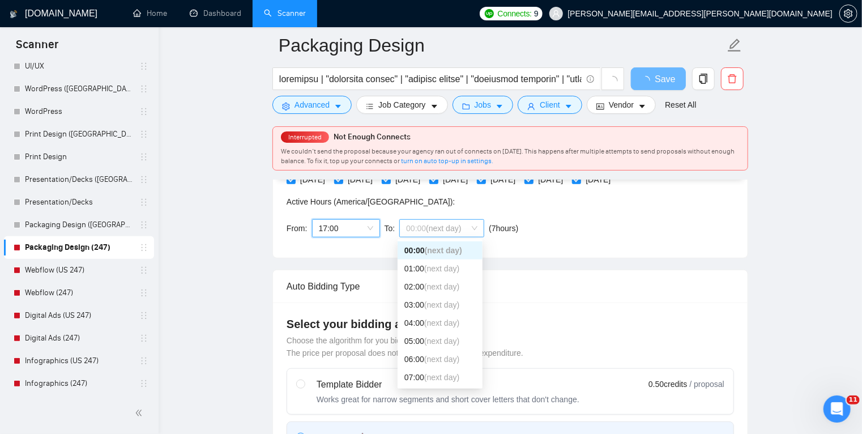
click at [453, 227] on span "(next day)" at bounding box center [443, 228] width 35 height 9
click at [432, 317] on span "(next day)" at bounding box center [441, 317] width 35 height 9
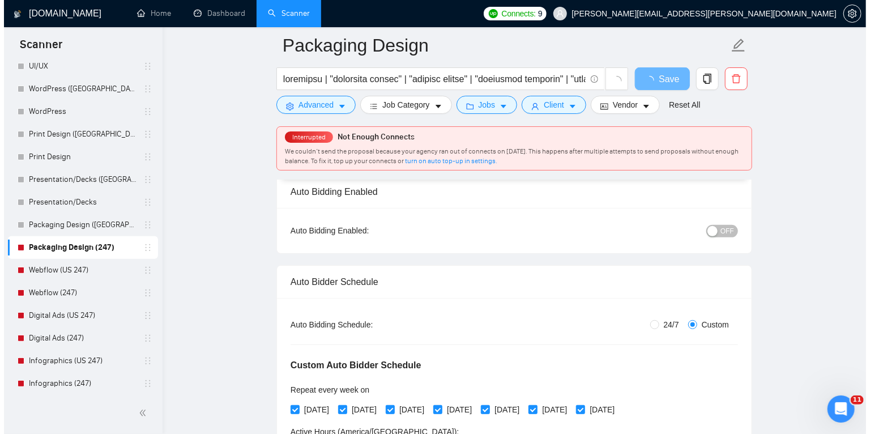
scroll to position [159, 0]
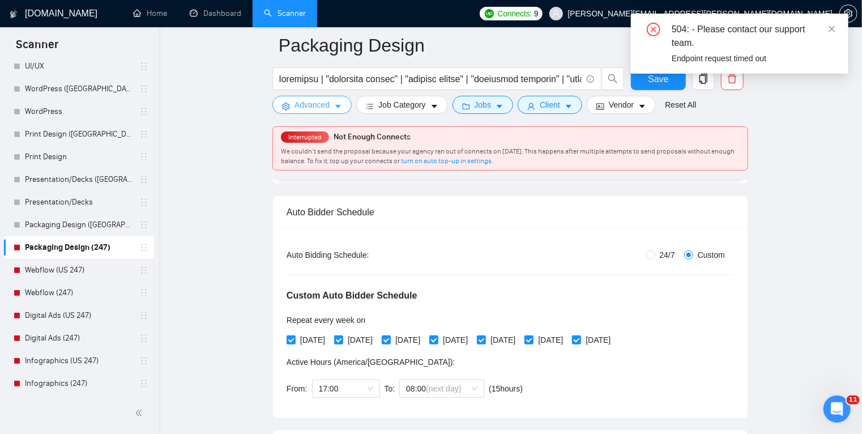
click at [332, 100] on button "Advanced" at bounding box center [312, 105] width 79 height 18
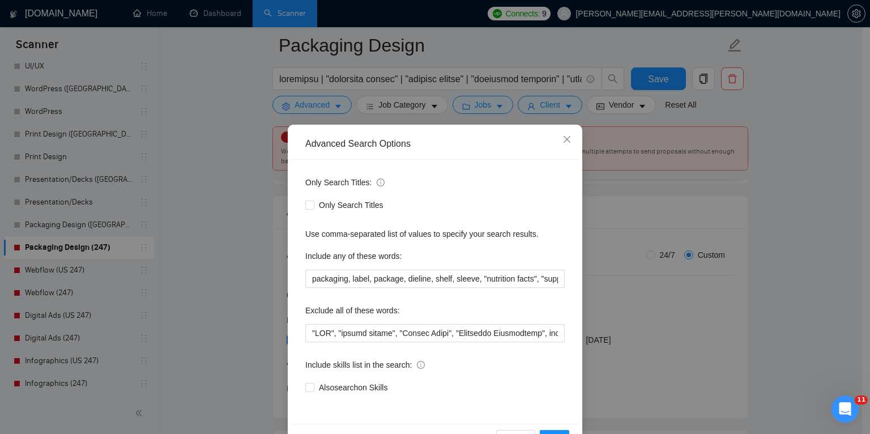
scroll to position [37, 0]
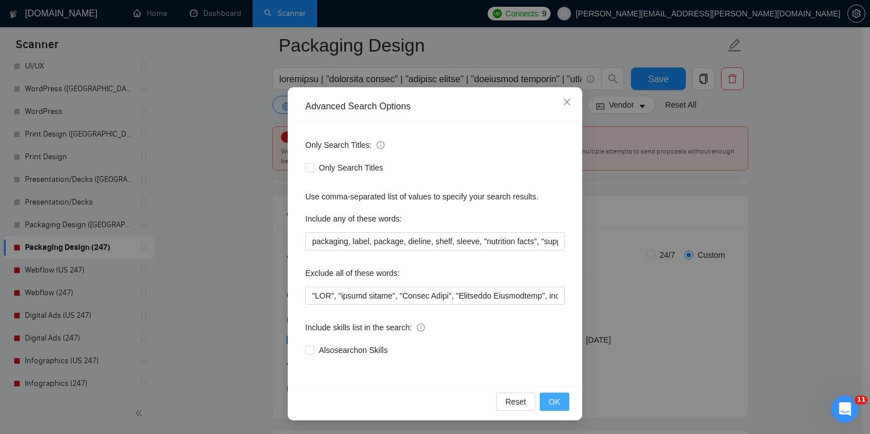
click at [553, 397] on span "OK" at bounding box center [554, 401] width 11 height 12
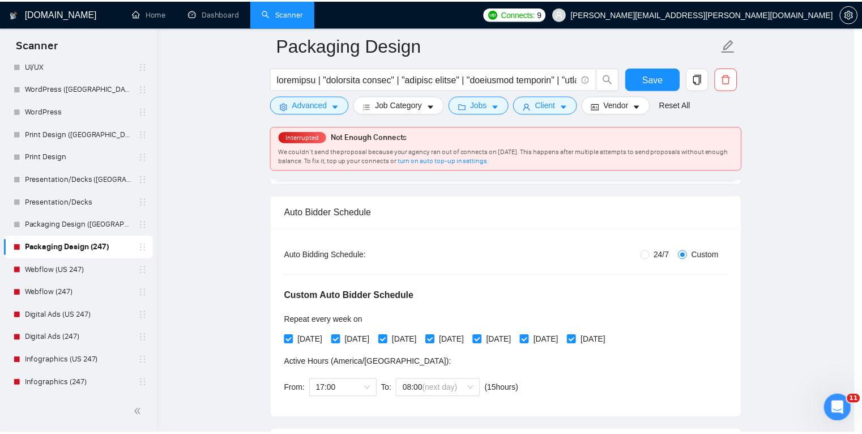
scroll to position [0, 0]
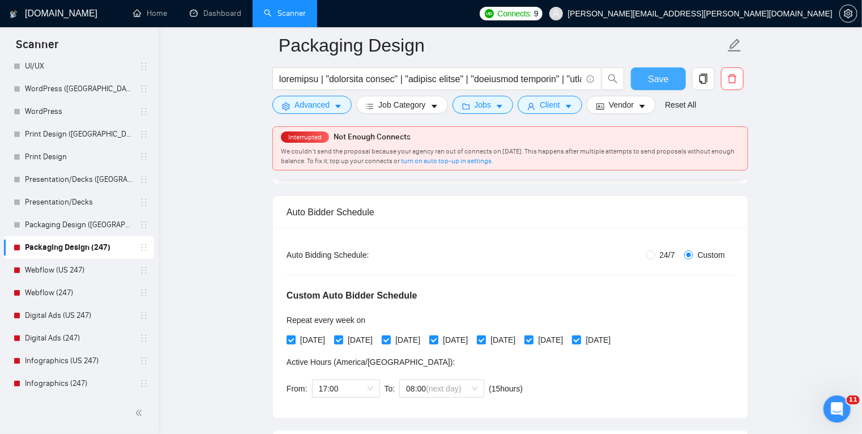
click at [667, 82] on span "Save" at bounding box center [658, 79] width 20 height 14
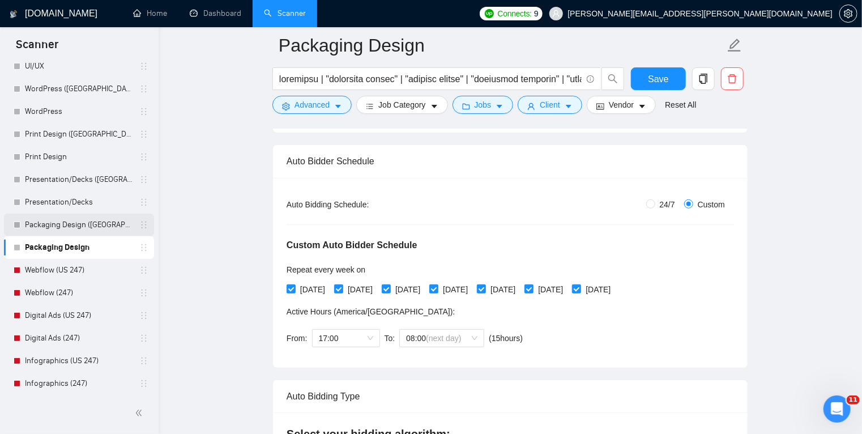
click at [88, 227] on link "Packaging Design ([GEOGRAPHIC_DATA])" at bounding box center [79, 225] width 108 height 23
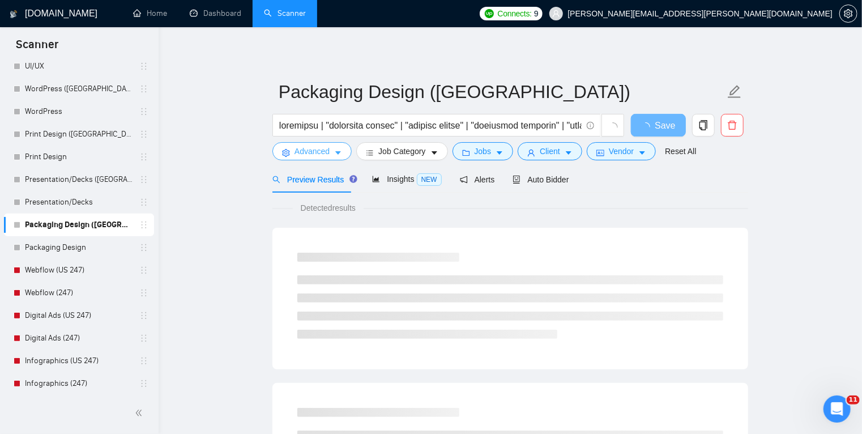
click at [331, 154] on button "Advanced" at bounding box center [312, 151] width 79 height 18
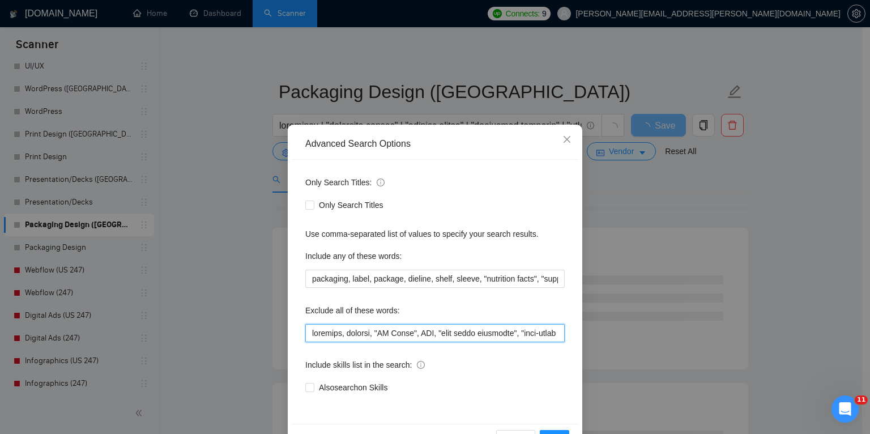
click at [329, 336] on input "text" at bounding box center [434, 333] width 259 height 18
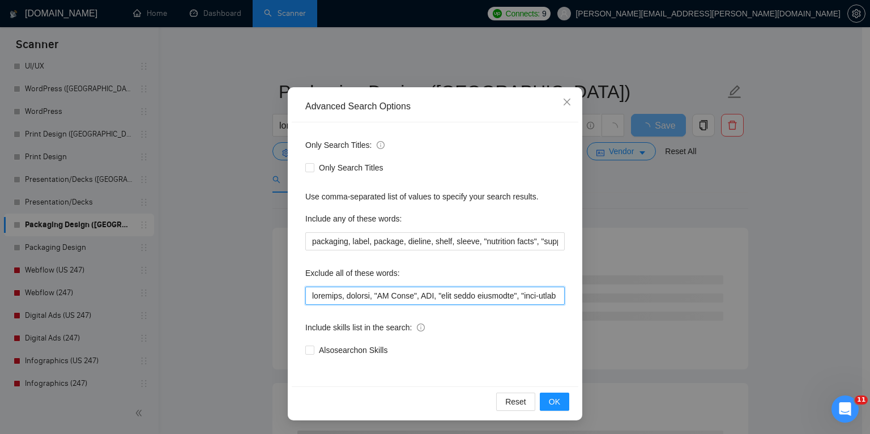
drag, startPoint x: 495, startPoint y: 294, endPoint x: 184, endPoint y: 303, distance: 311.7
click at [184, 303] on div "Advanced Search Options Only Search Titles: Only Search Titles Use comma-separa…" at bounding box center [435, 217] width 870 height 434
paste input ""FBA", "amazon expert", "Supply Chain", "Logistics Facilitator", consultant, tr…"
type input ""FBA", "amazon expert", "Supply Chain", "Logistics Facilitator", consultant, tr…"
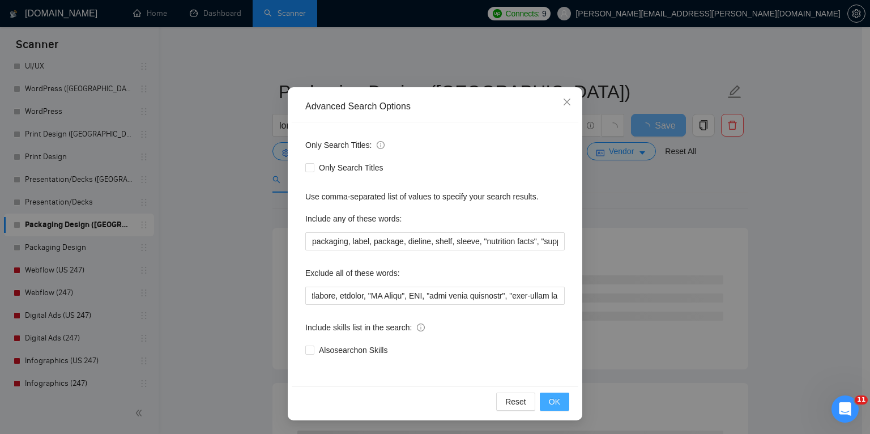
scroll to position [0, 0]
click at [562, 399] on button "OK" at bounding box center [554, 402] width 29 height 18
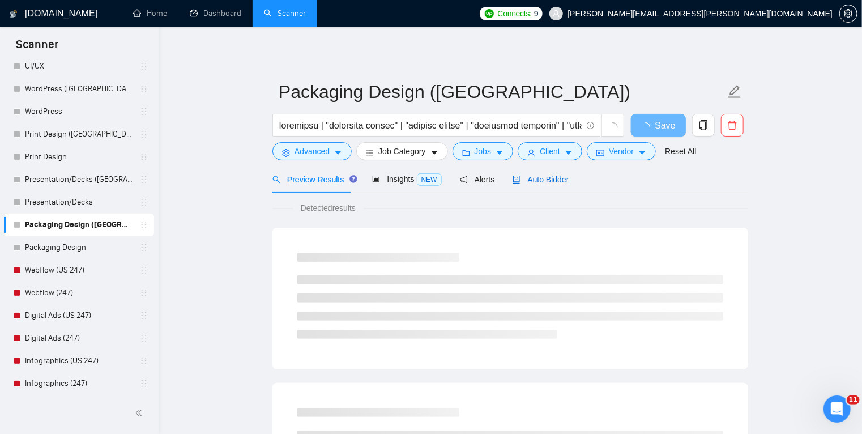
click at [528, 178] on span "Auto Bidder" at bounding box center [541, 179] width 56 height 9
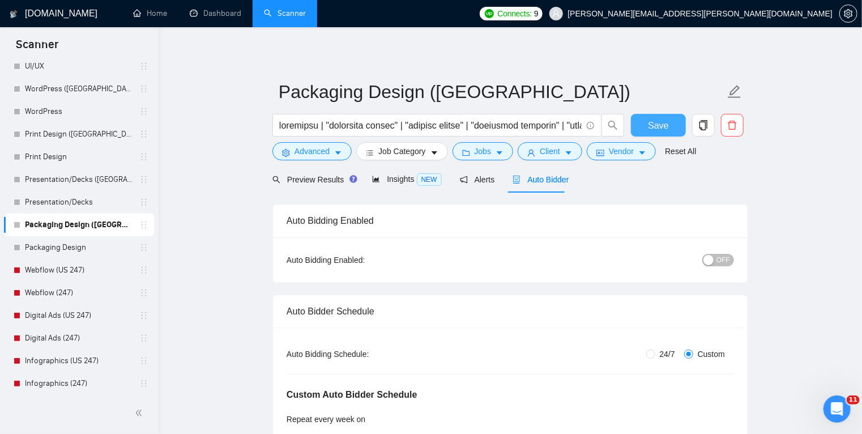
click at [656, 129] on span "Save" at bounding box center [658, 125] width 20 height 14
click at [88, 270] on link "Webflow (US 247)" at bounding box center [79, 270] width 108 height 23
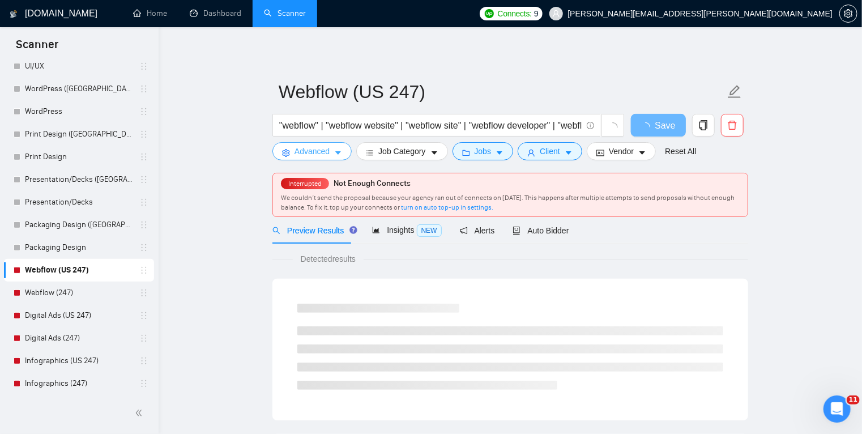
click at [335, 151] on icon "caret-down" at bounding box center [338, 153] width 8 height 8
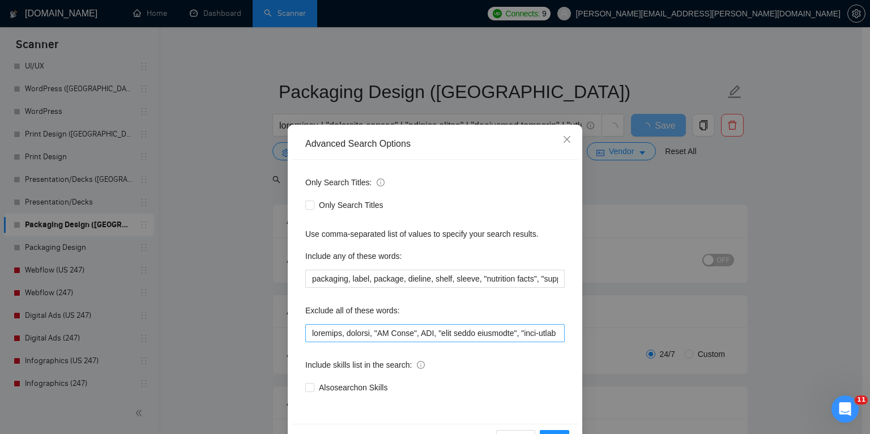
radio input "false"
radio input "true"
click at [73, 267] on div "Advanced Search Options Only Search Titles: Only Search Titles Use comma-separa…" at bounding box center [435, 217] width 870 height 434
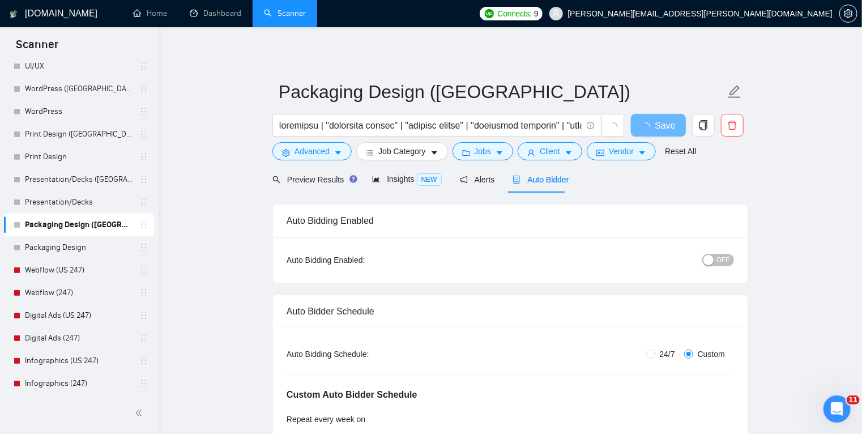
click at [73, 267] on link "Webflow (US 247)" at bounding box center [79, 270] width 108 height 23
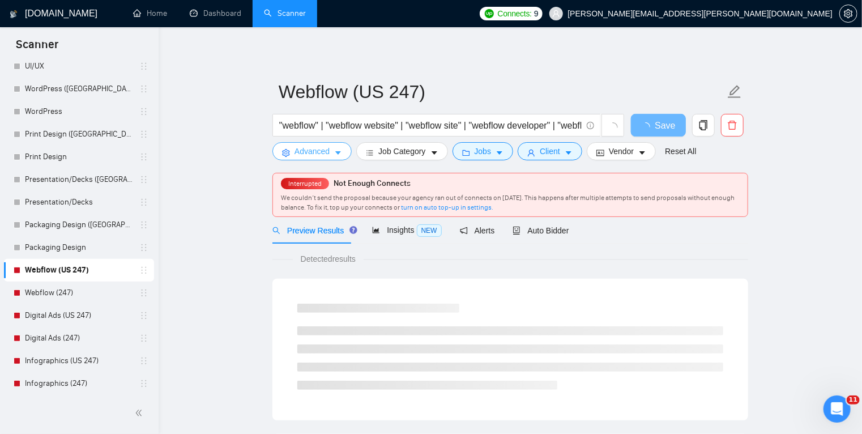
click at [339, 151] on icon "caret-down" at bounding box center [338, 153] width 8 height 8
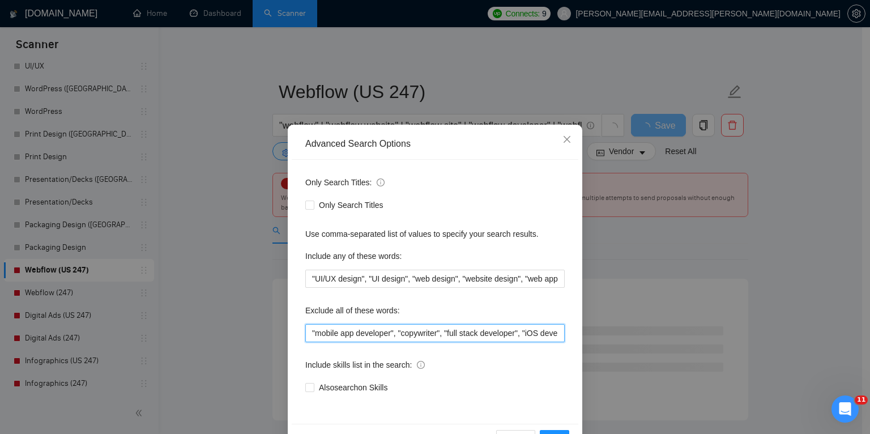
click at [309, 331] on input ""mobile app developer", "copywriter", "full stack developer", "iOS developer", …" at bounding box center [434, 333] width 259 height 18
paste input ""FBA", "amazon expert", "Supply Chain", "Logistics Facilitator", consultant, tr…"
click at [374, 335] on input ""FBA", "amazon expert", "Supply Chain", "Logistics Facilitator", consultant, tr…" at bounding box center [434, 333] width 259 height 18
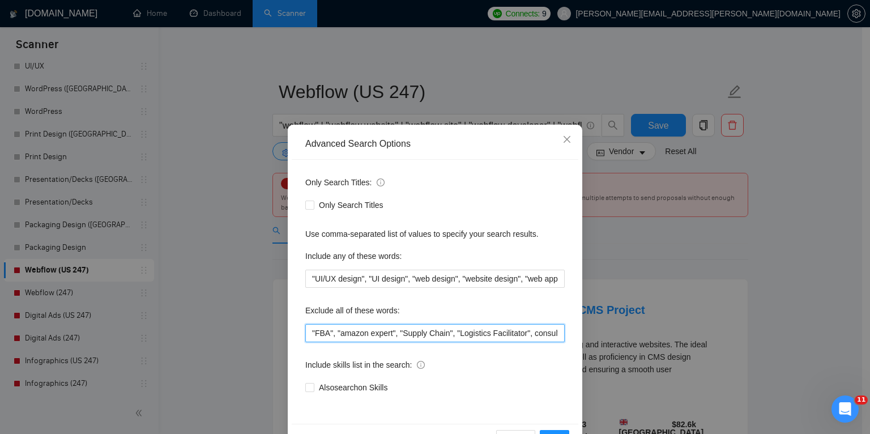
scroll to position [37, 0]
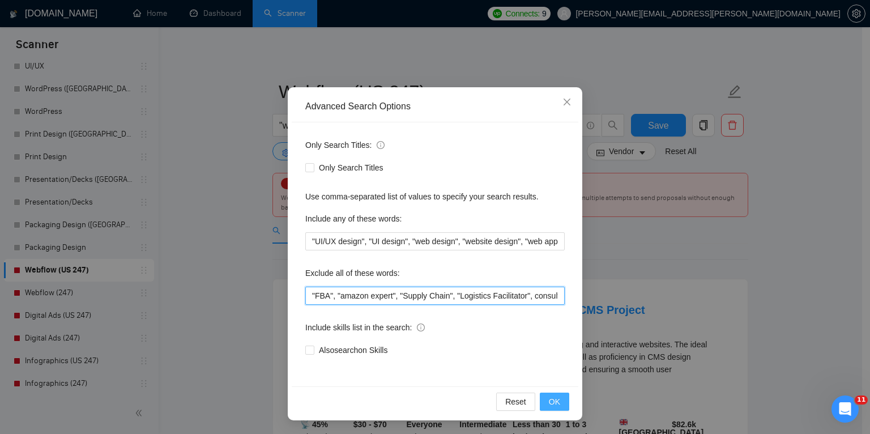
type input ""FBA", "amazon expert", "Supply Chain", "Logistics Facilitator", consultant, tr…"
click at [557, 401] on button "OK" at bounding box center [554, 402] width 29 height 18
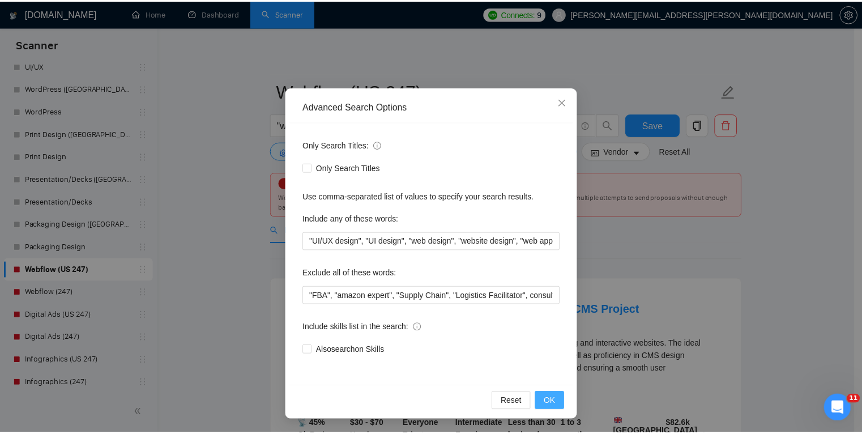
scroll to position [0, 0]
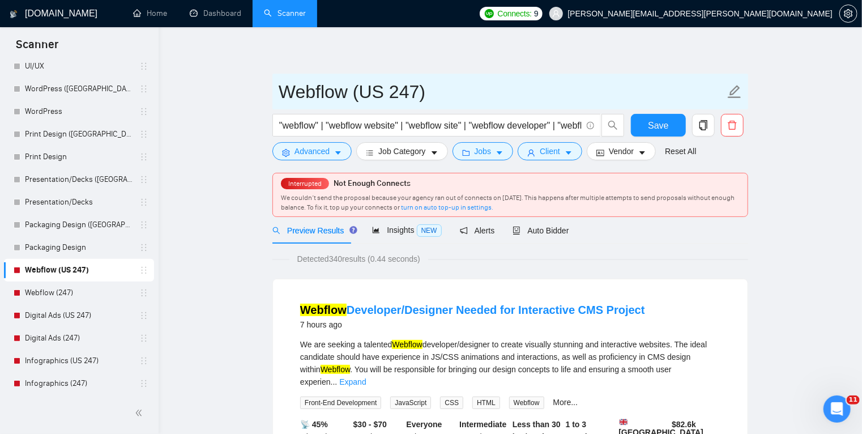
click at [393, 88] on input "Webflow (US 247)" at bounding box center [502, 92] width 446 height 28
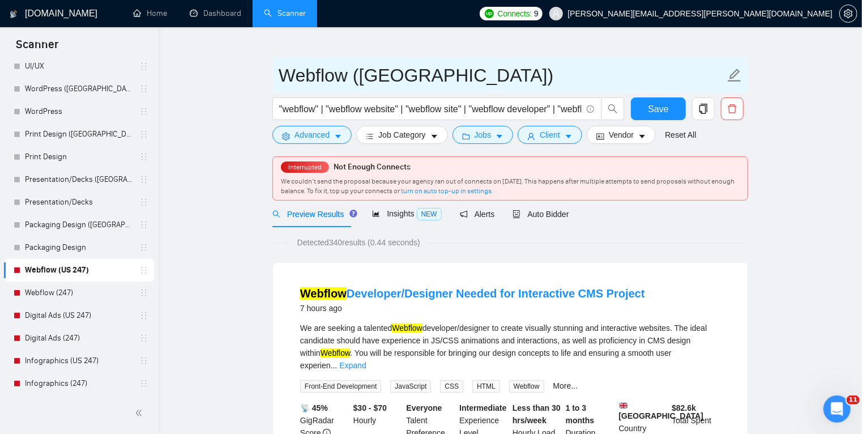
scroll to position [16, 0]
type input "Webflow ([GEOGRAPHIC_DATA])"
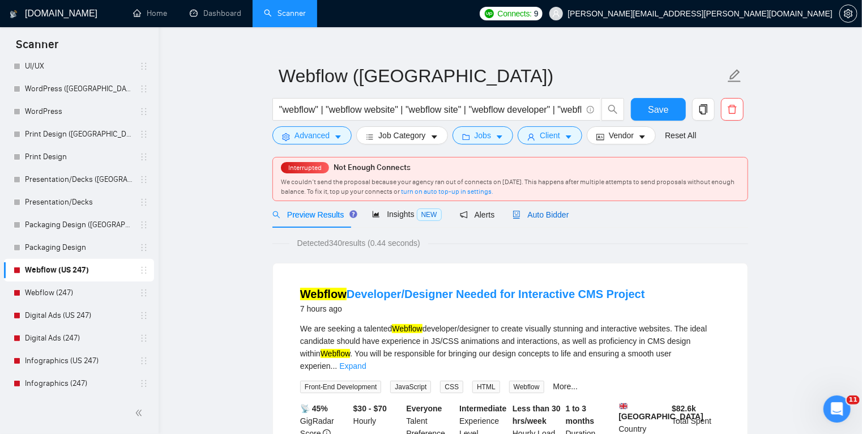
click at [544, 215] on span "Auto Bidder" at bounding box center [541, 214] width 56 height 9
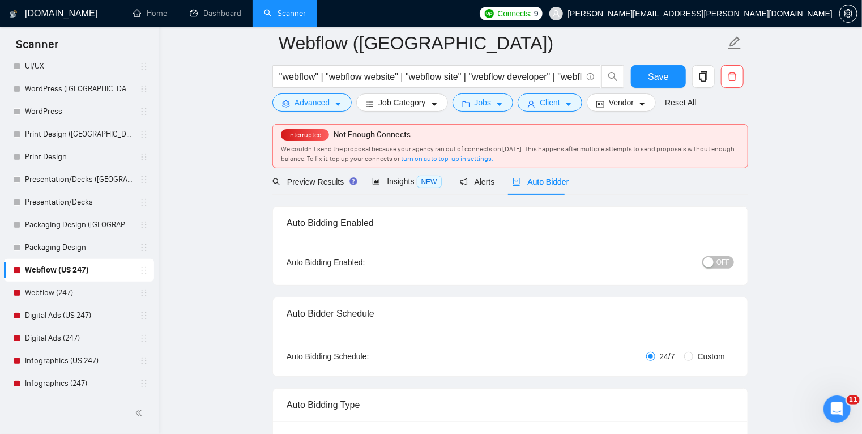
scroll to position [38, 0]
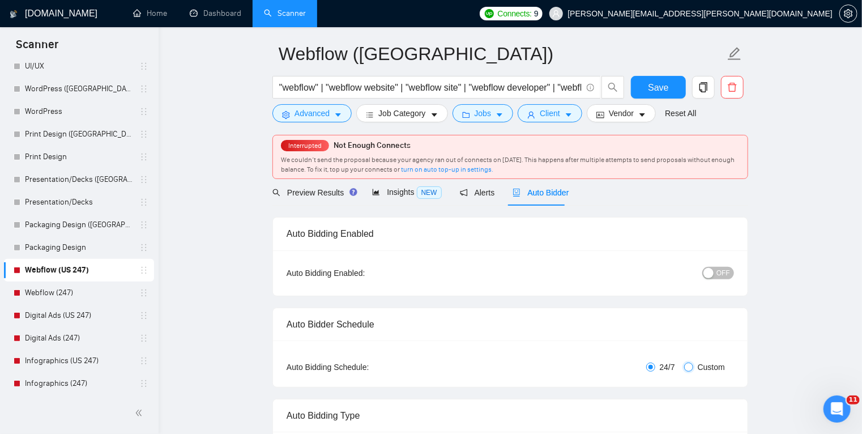
click at [692, 367] on input "Custom" at bounding box center [688, 367] width 9 height 9
radio input "true"
radio input "false"
checkbox input "true"
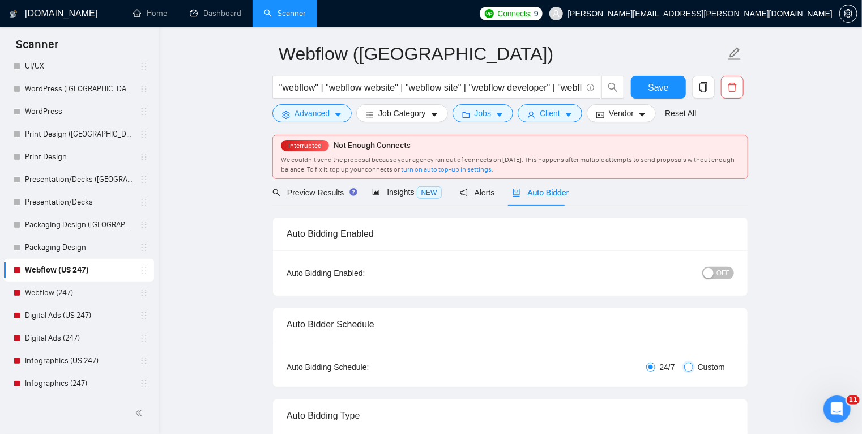
checkbox input "true"
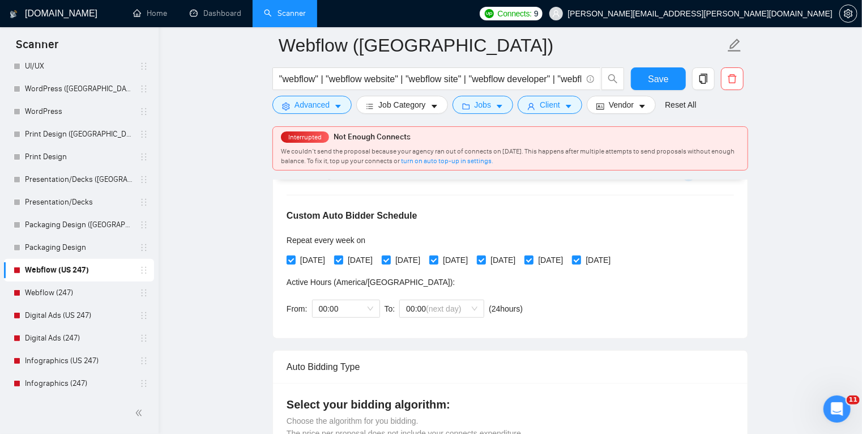
scroll to position [295, 0]
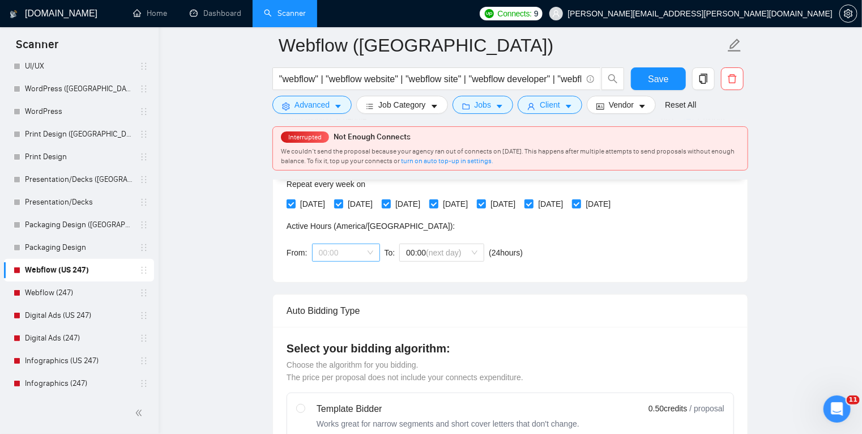
click at [361, 252] on span "00:00" at bounding box center [346, 252] width 54 height 17
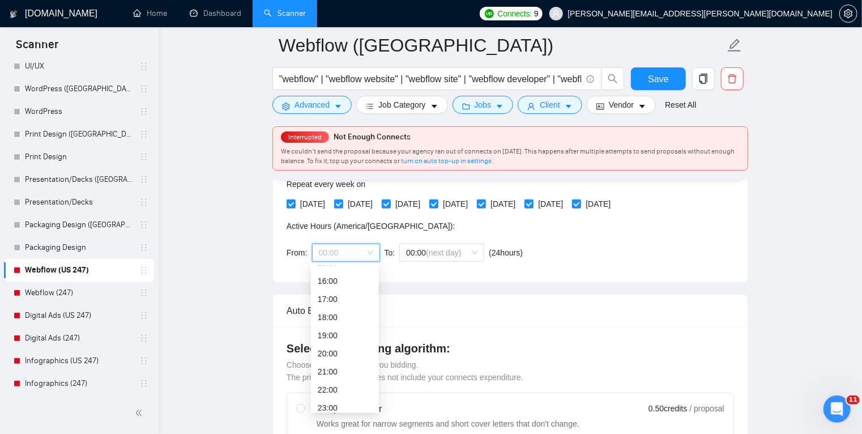
scroll to position [287, 0]
click at [344, 297] on div "17:00" at bounding box center [345, 296] width 54 height 12
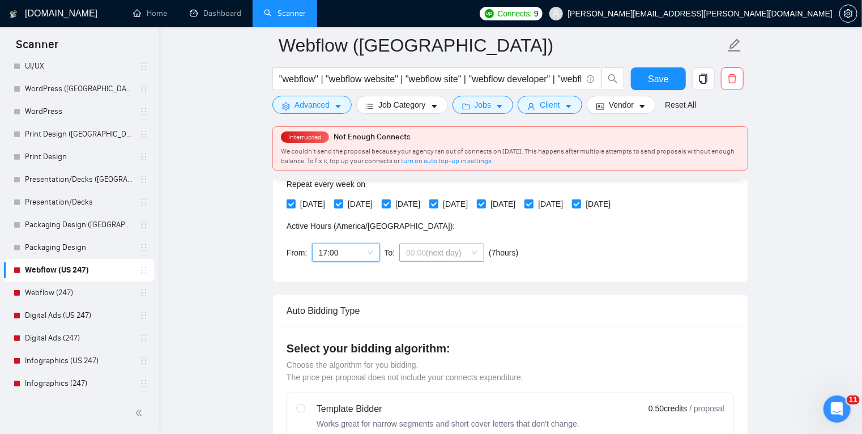
click at [451, 244] on span "00:00 (next day)" at bounding box center [441, 252] width 71 height 17
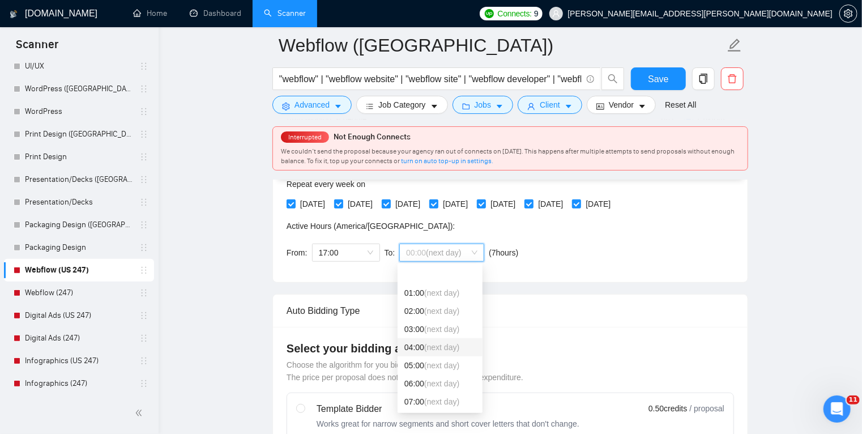
scroll to position [34, 0]
click at [431, 383] on span "(next day)" at bounding box center [441, 385] width 35 height 9
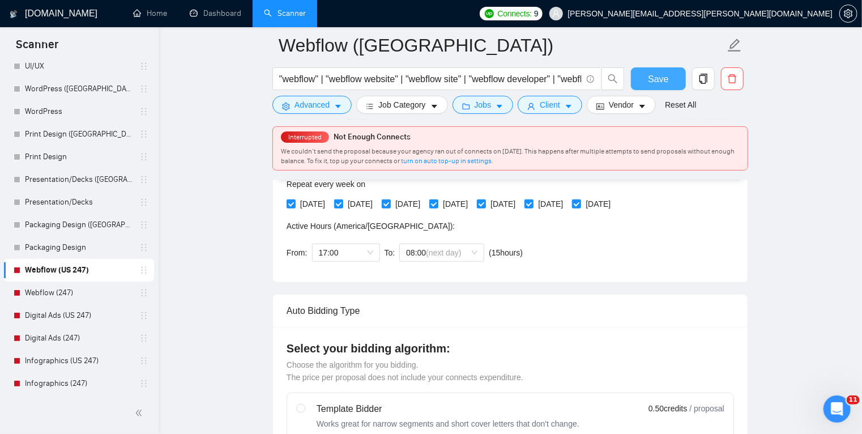
click at [666, 75] on span "Save" at bounding box center [658, 79] width 20 height 14
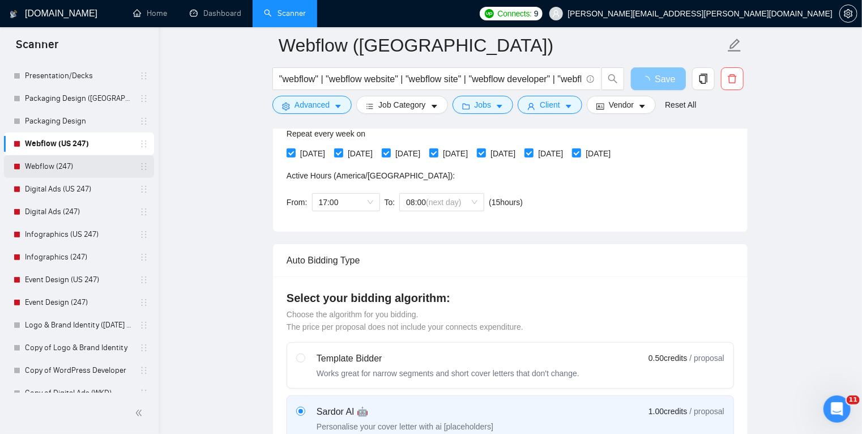
scroll to position [256, 0]
click at [84, 165] on link "Webflow (247)" at bounding box center [79, 166] width 108 height 23
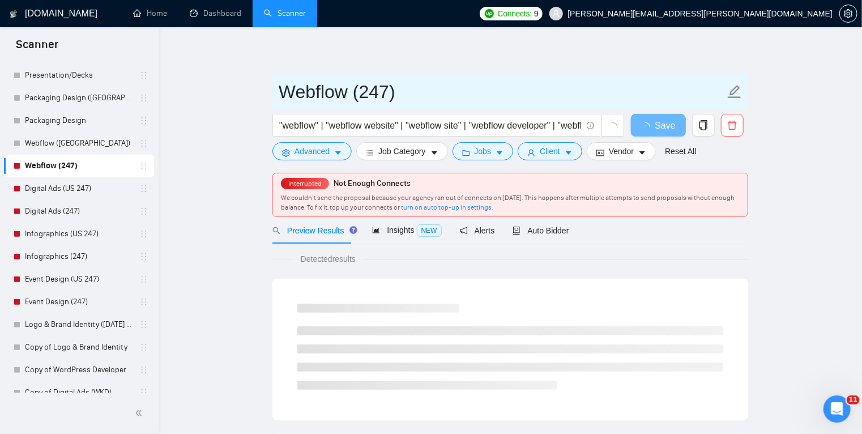
click at [409, 96] on input "Webflow (247)" at bounding box center [502, 92] width 446 height 28
type input "Webflow"
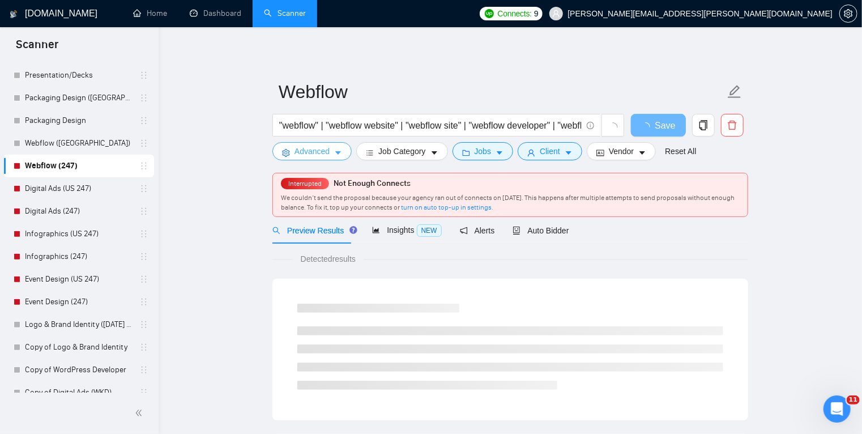
click at [333, 156] on button "Advanced" at bounding box center [312, 151] width 79 height 18
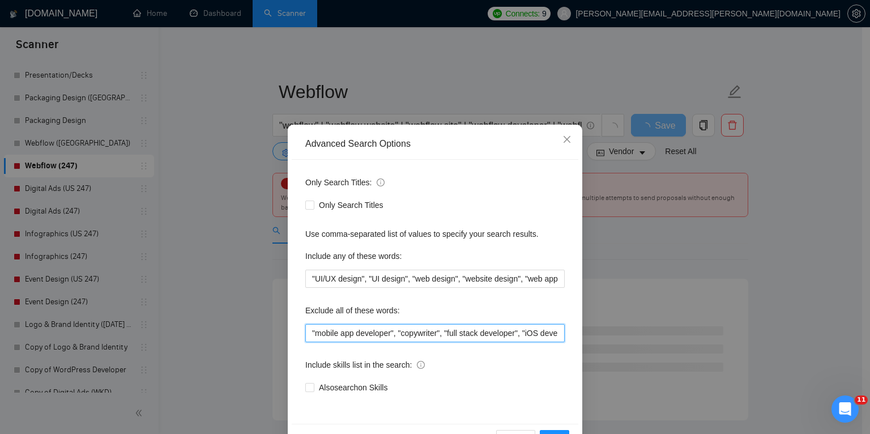
click at [309, 335] on input ""mobile app developer", "copywriter", "full stack developer", "iOS developer", …" at bounding box center [434, 333] width 259 height 18
paste input ""FBA", "amazon expert", "Supply Chain", "Logistics Facilitator", consultant, tr…"
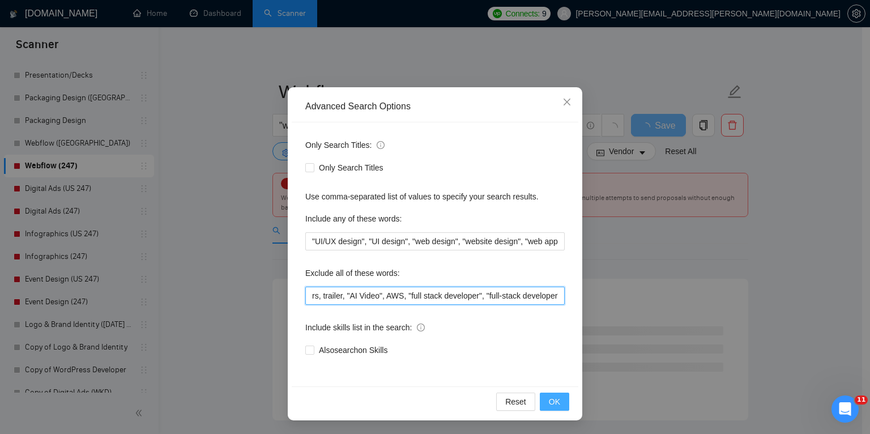
type input ""FBA", "amazon expert", "Supply Chain", "Logistics Facilitator", consultant, tr…"
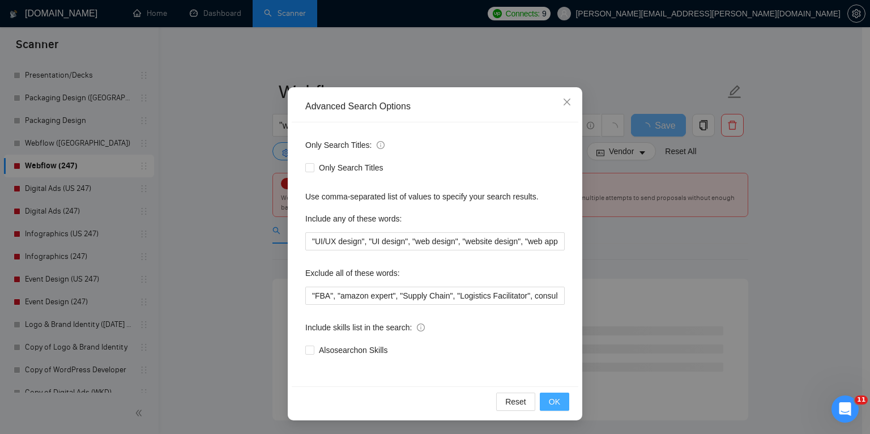
click at [552, 396] on span "OK" at bounding box center [554, 401] width 11 height 12
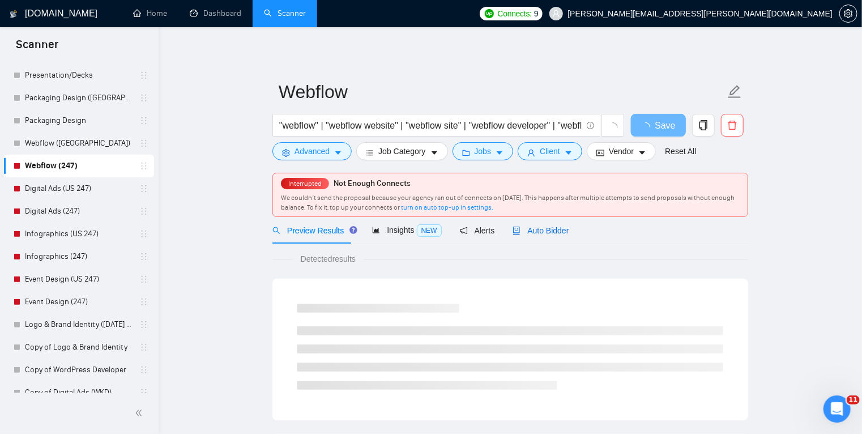
click at [537, 235] on span "Auto Bidder" at bounding box center [541, 230] width 56 height 9
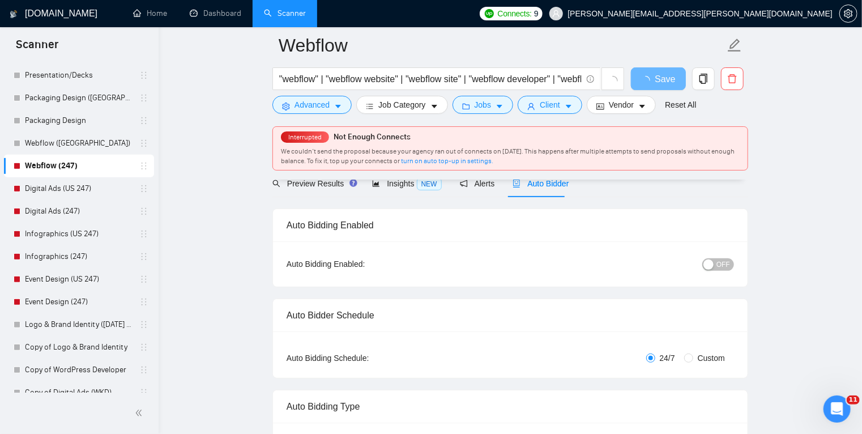
scroll to position [53, 0]
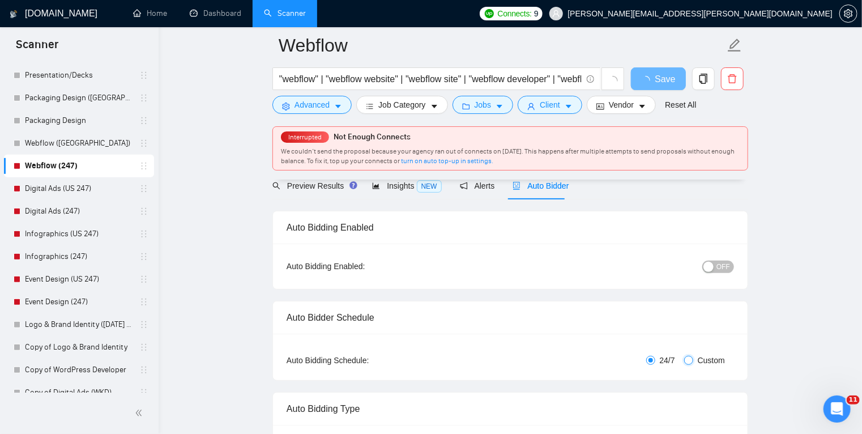
click at [689, 358] on input "Custom" at bounding box center [688, 360] width 9 height 9
radio input "true"
radio input "false"
checkbox input "true"
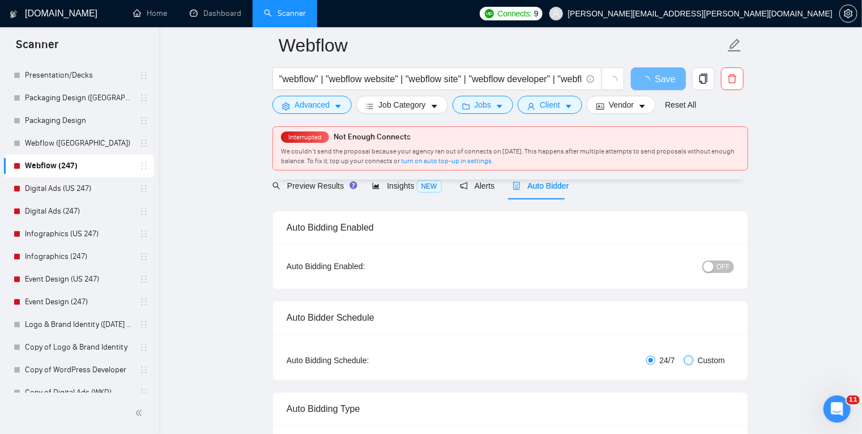
checkbox input "true"
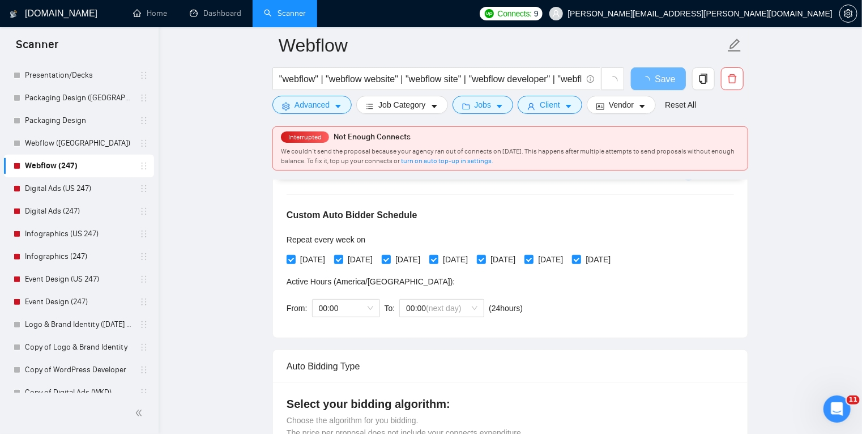
scroll to position [240, 0]
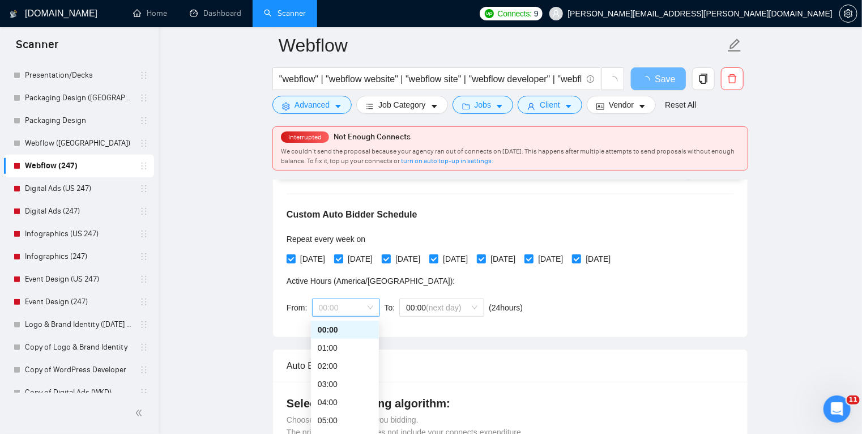
click at [360, 304] on span "00:00" at bounding box center [346, 307] width 54 height 17
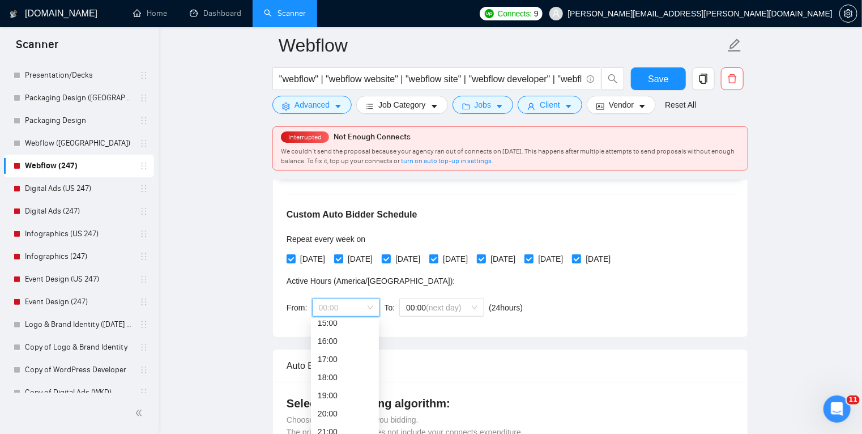
scroll to position [270, 0]
click at [346, 366] on div "17:00" at bounding box center [345, 368] width 54 height 12
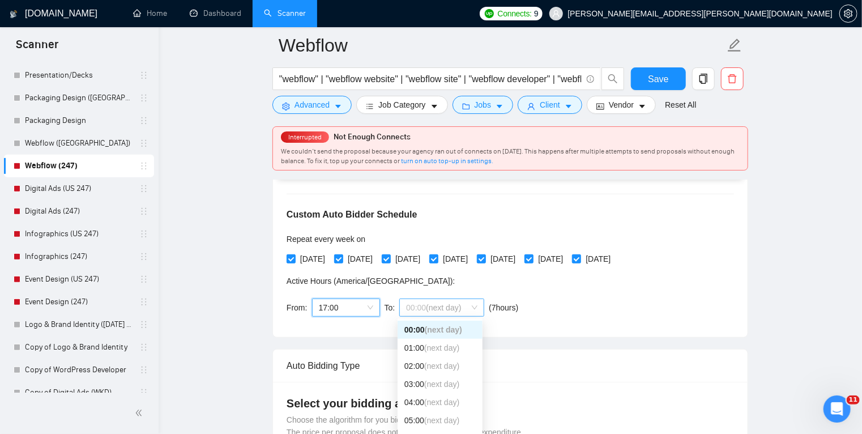
click at [435, 305] on span "(next day)" at bounding box center [443, 307] width 35 height 9
click at [428, 403] on div "08:00 (next day)" at bounding box center [440, 399] width 71 height 12
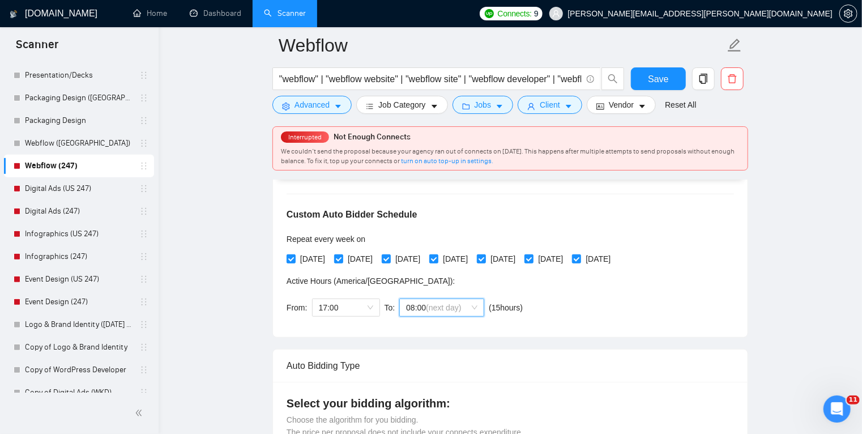
scroll to position [163, 0]
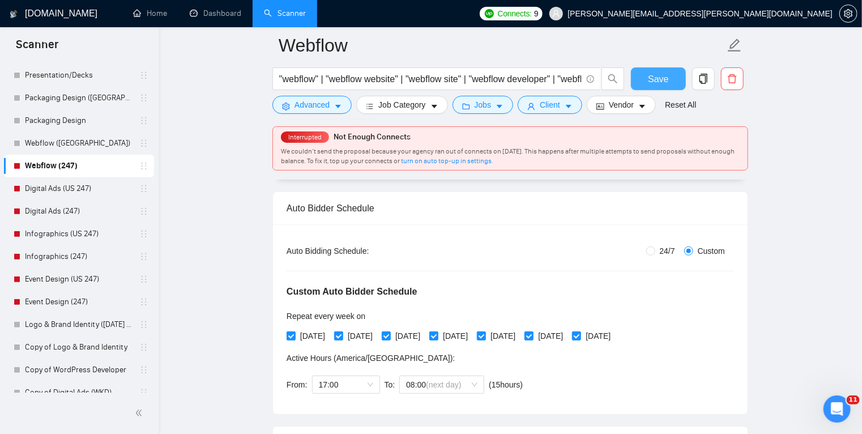
click at [667, 82] on span "Save" at bounding box center [658, 79] width 20 height 14
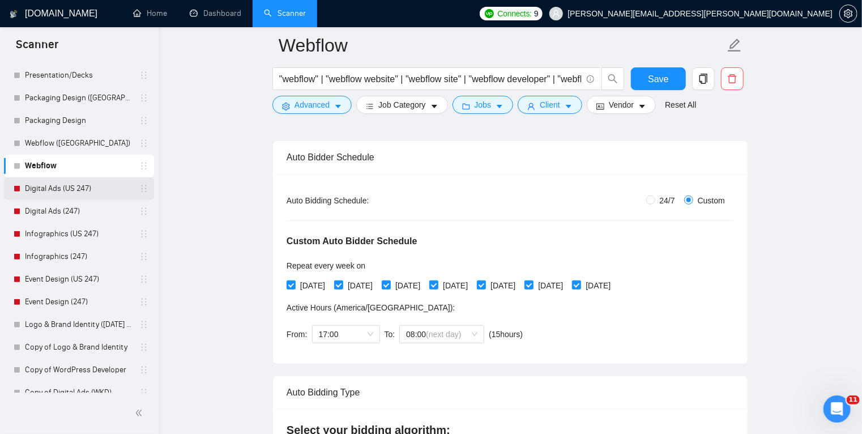
click at [93, 190] on link "Digital Ads (US 247)" at bounding box center [79, 188] width 108 height 23
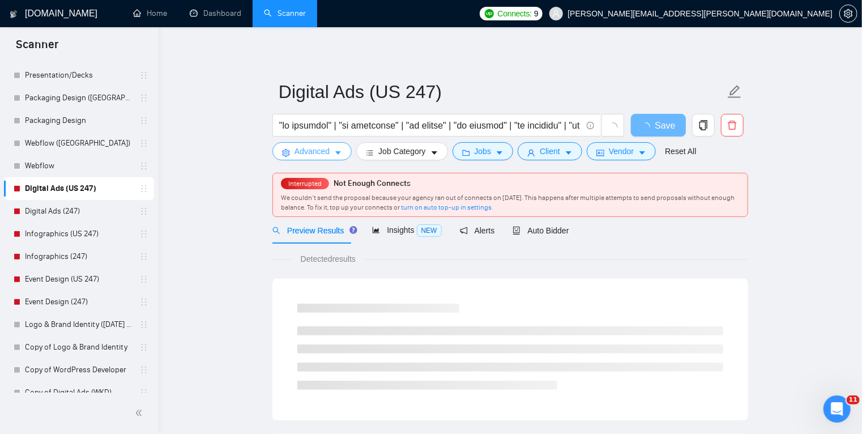
click at [338, 150] on icon "caret-down" at bounding box center [338, 153] width 8 height 8
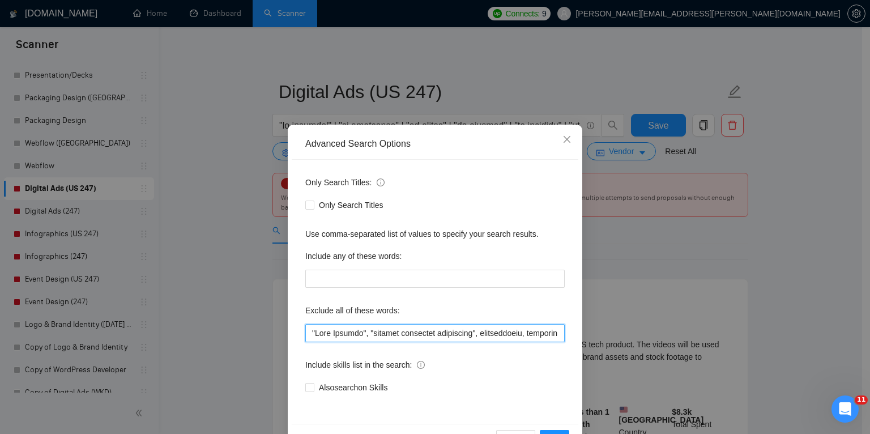
click at [308, 330] on input "text" at bounding box center [434, 333] width 259 height 18
paste input ""FBA", "amazon expert", "Supply Chain", "Logistics Facilitator", consultant, tr…"
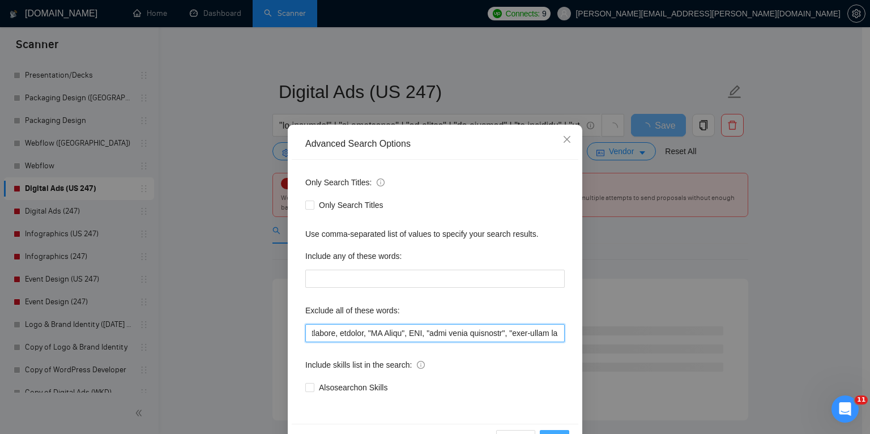
type input ""FBA", "amazon expert", "Supply Chain", "Logistics Facilitator", consultant, tr…"
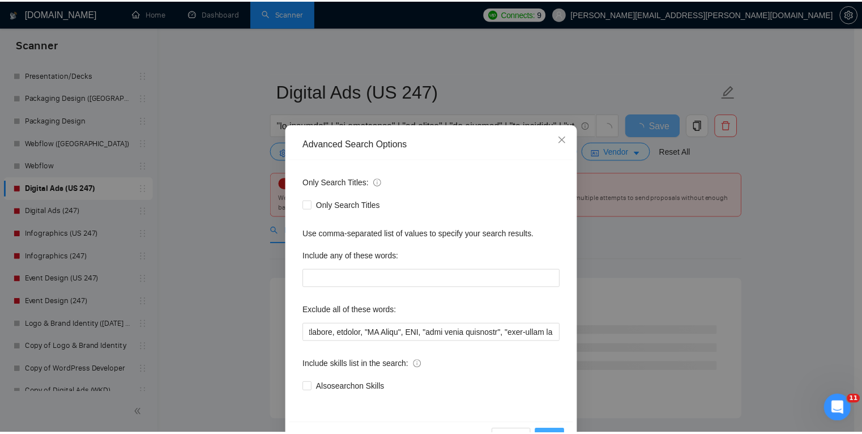
scroll to position [0, 0]
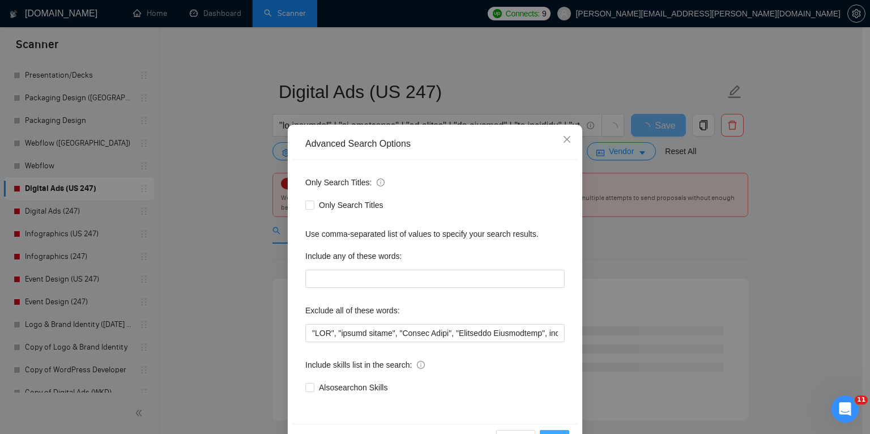
click at [557, 431] on button "OK" at bounding box center [554, 439] width 29 height 18
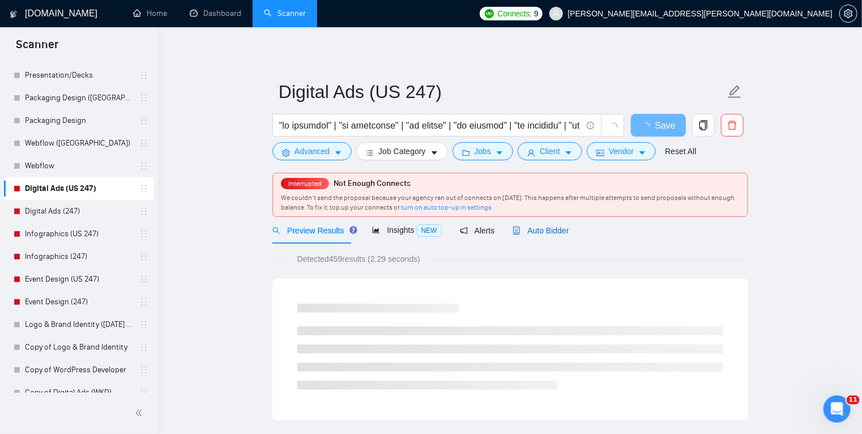
click at [537, 226] on span "Auto Bidder" at bounding box center [541, 230] width 56 height 9
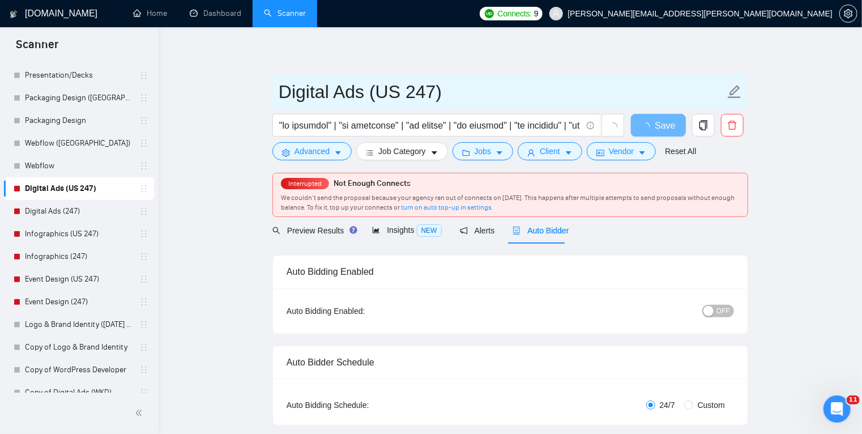
click at [418, 86] on input "Digital Ads (US 247)" at bounding box center [502, 92] width 446 height 28
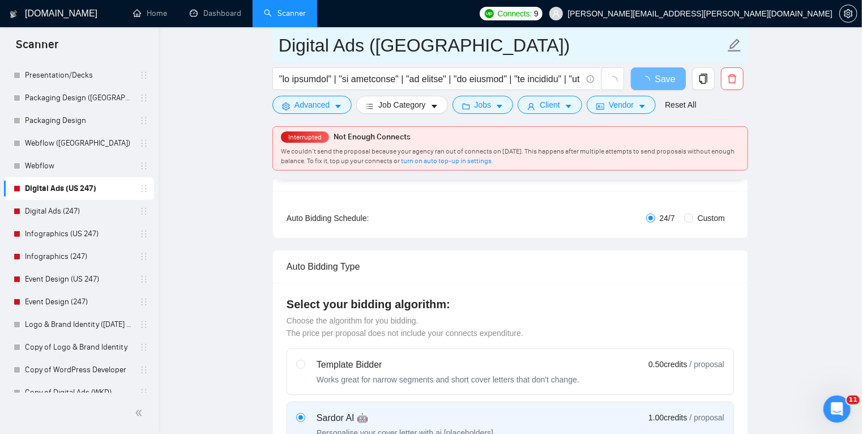
scroll to position [195, 0]
type input "Digital Ads ([GEOGRAPHIC_DATA])"
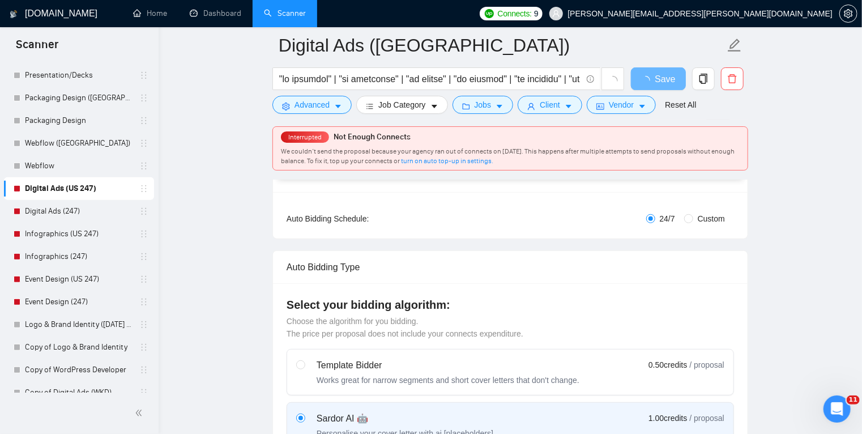
click at [694, 218] on span "Custom" at bounding box center [711, 218] width 36 height 12
click at [693, 218] on input "Custom" at bounding box center [688, 218] width 9 height 9
radio input "true"
radio input "false"
checkbox input "true"
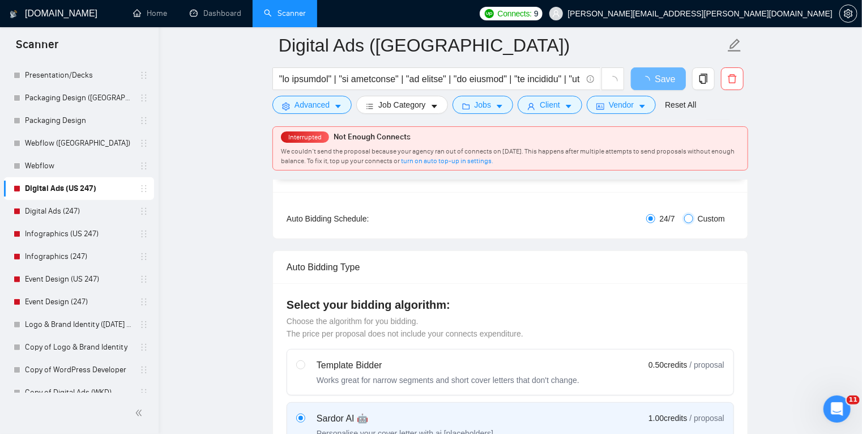
checkbox input "true"
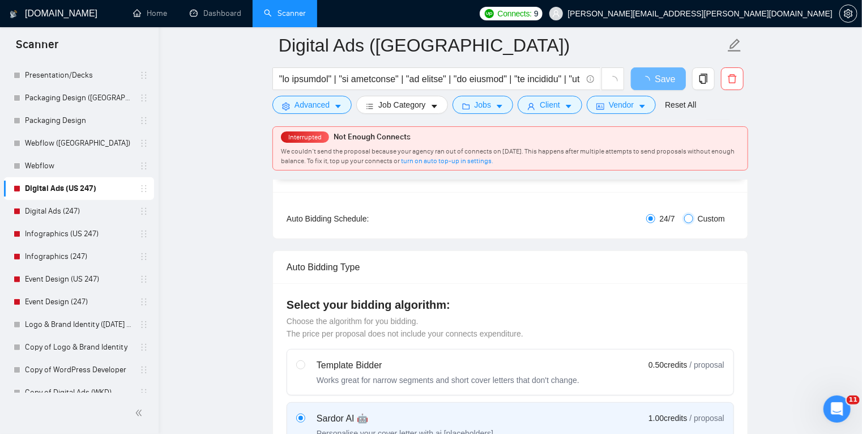
checkbox input "true"
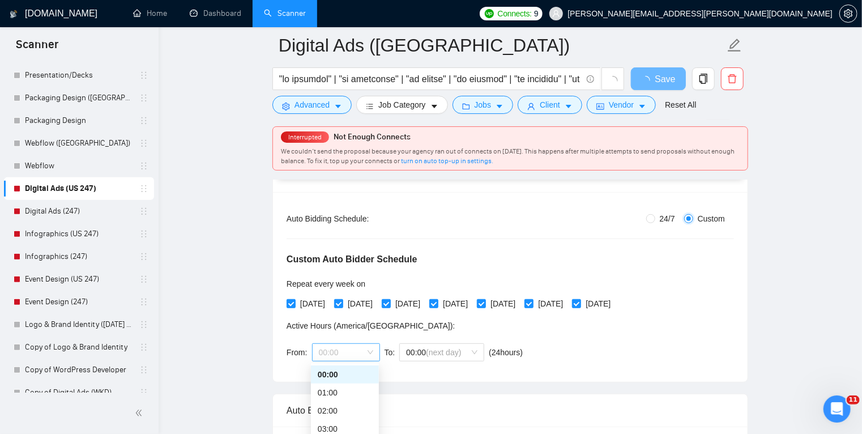
click at [355, 351] on span "00:00" at bounding box center [346, 352] width 54 height 17
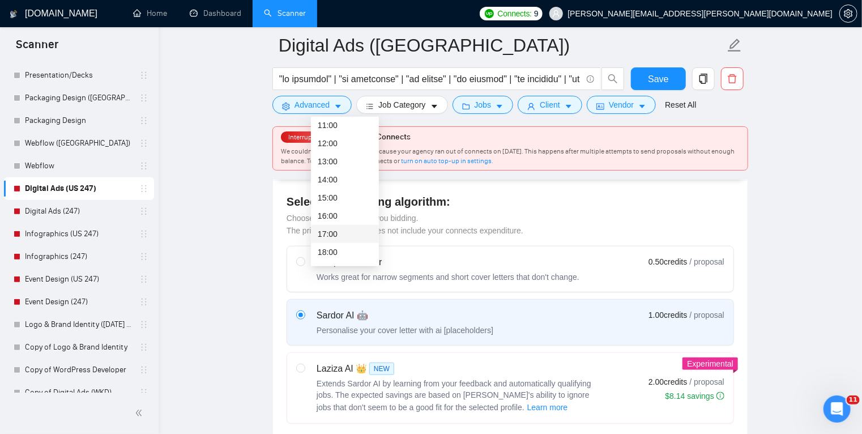
scroll to position [211, 0]
click at [337, 224] on div "17:00" at bounding box center [345, 225] width 54 height 12
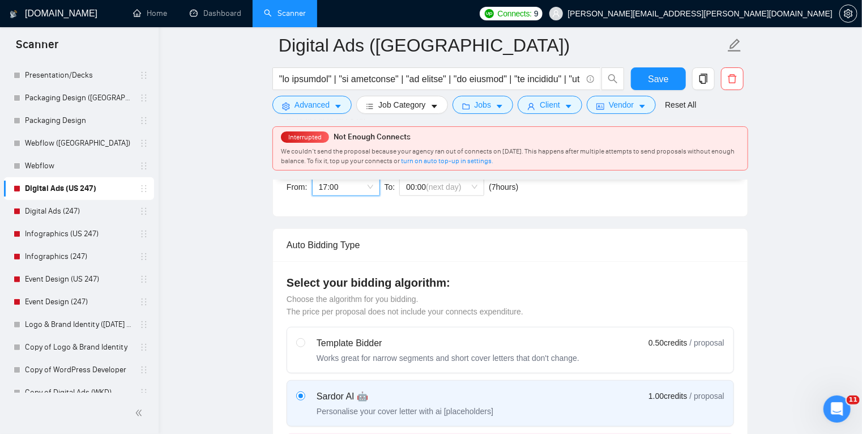
scroll to position [360, 0]
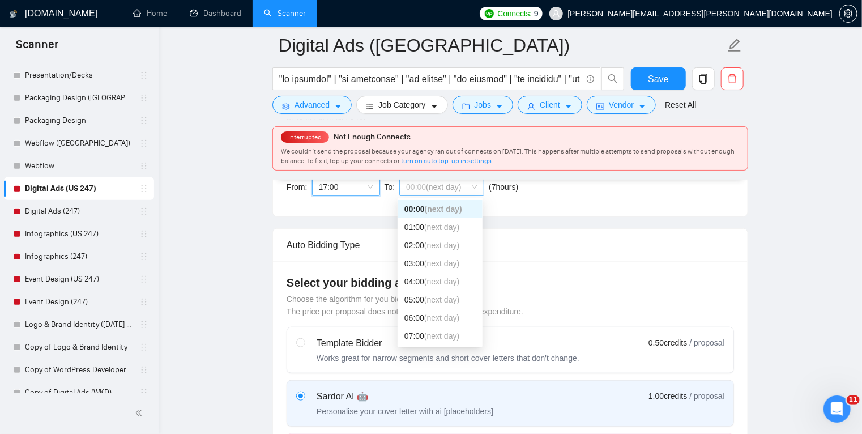
click at [438, 186] on span "(next day)" at bounding box center [443, 186] width 35 height 9
click at [439, 297] on span "(next day)" at bounding box center [441, 299] width 35 height 9
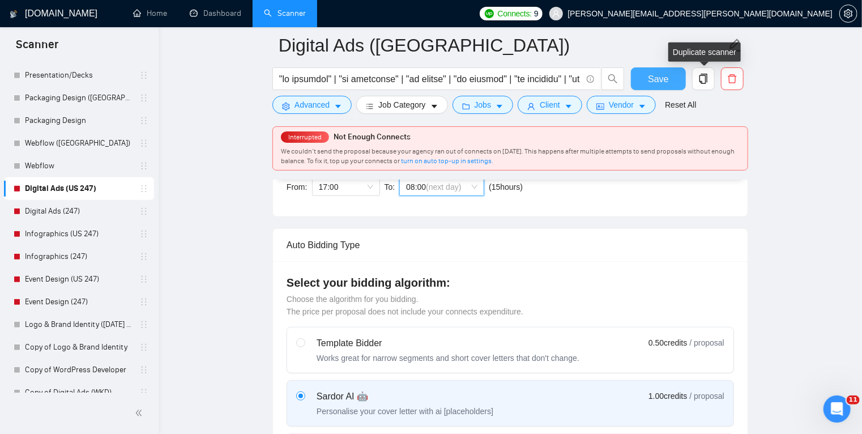
click at [650, 82] on span "Save" at bounding box center [658, 79] width 20 height 14
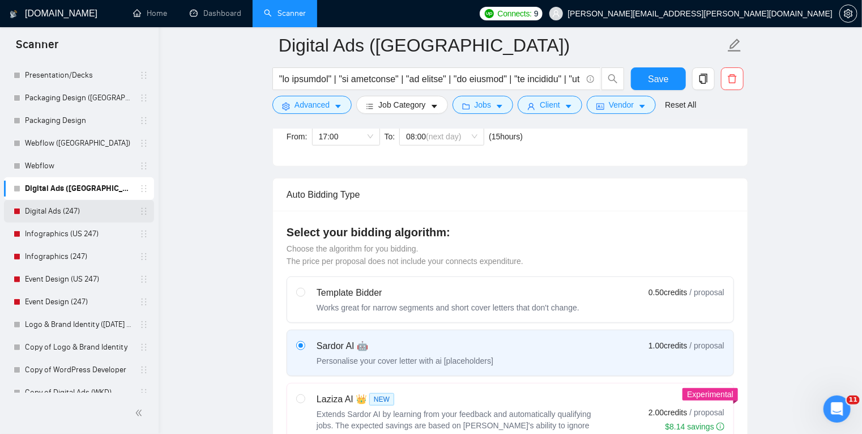
click at [75, 206] on link "Digital Ads (247)" at bounding box center [79, 211] width 108 height 23
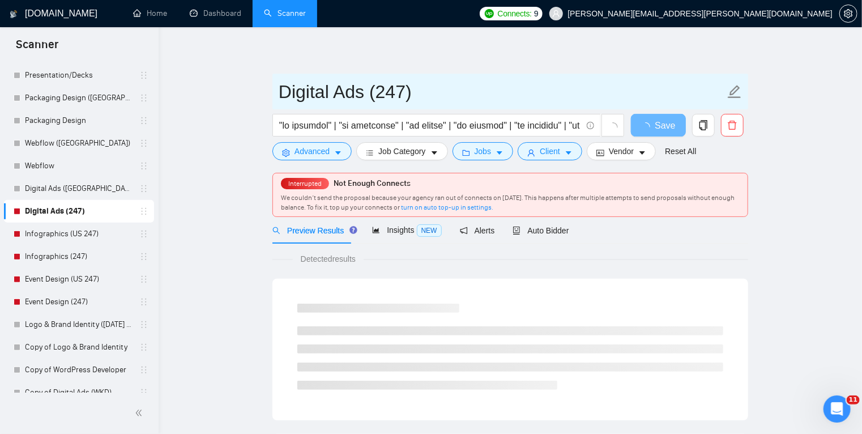
click at [393, 92] on input "Digital Ads (247)" at bounding box center [502, 92] width 446 height 28
type input "Digital Ads"
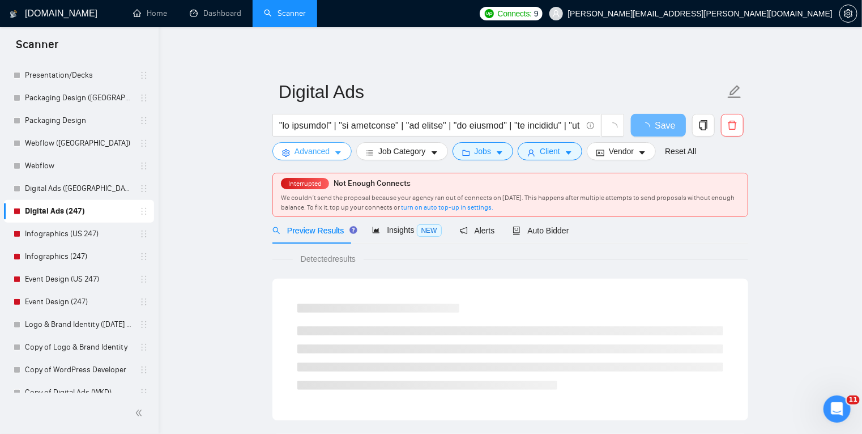
click at [333, 157] on button "Advanced" at bounding box center [312, 151] width 79 height 18
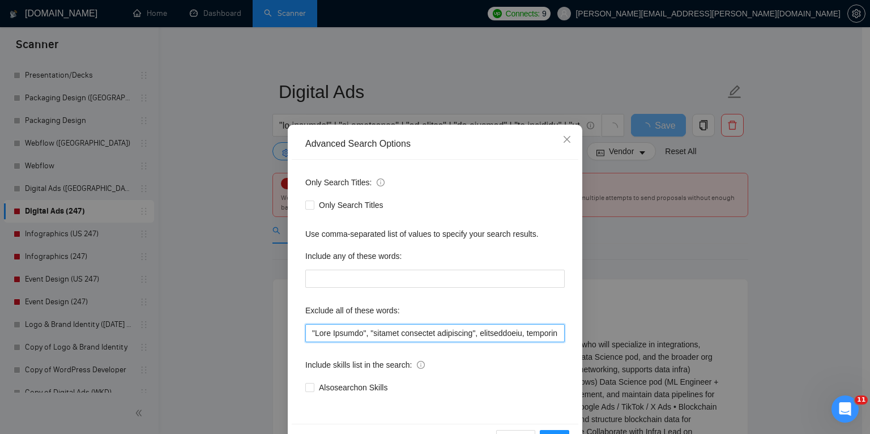
click at [308, 333] on input "text" at bounding box center [434, 333] width 259 height 18
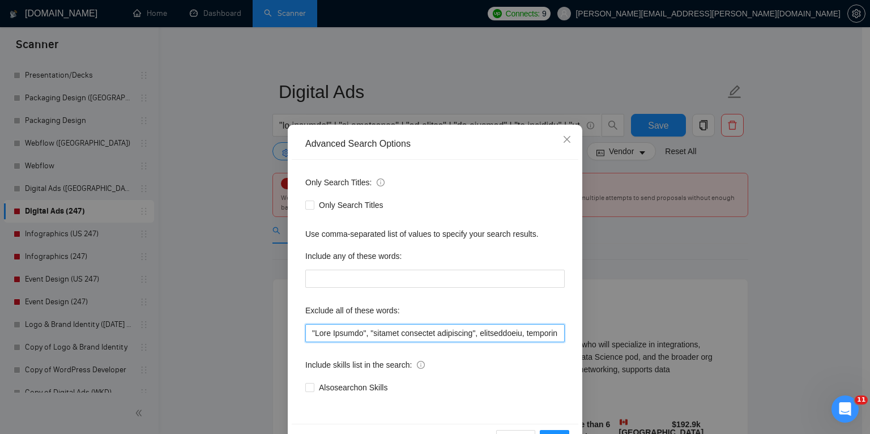
paste input ""FBA", "amazon expert", "Supply Chain", "Logistics Facilitator", consultant, tr…"
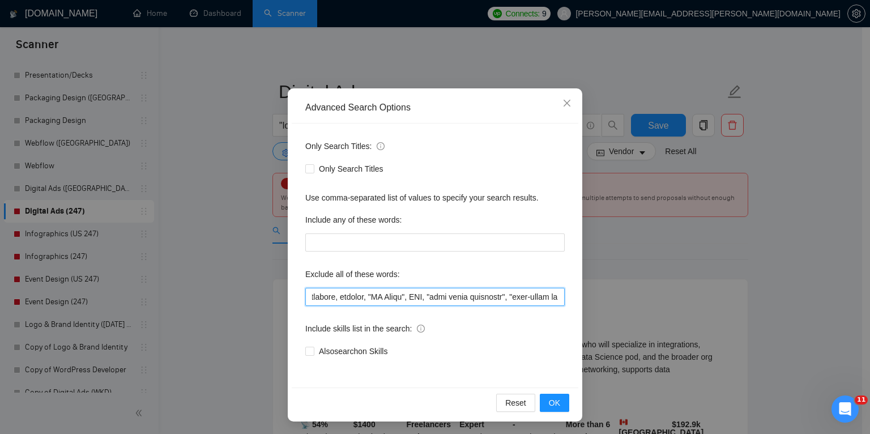
scroll to position [37, 0]
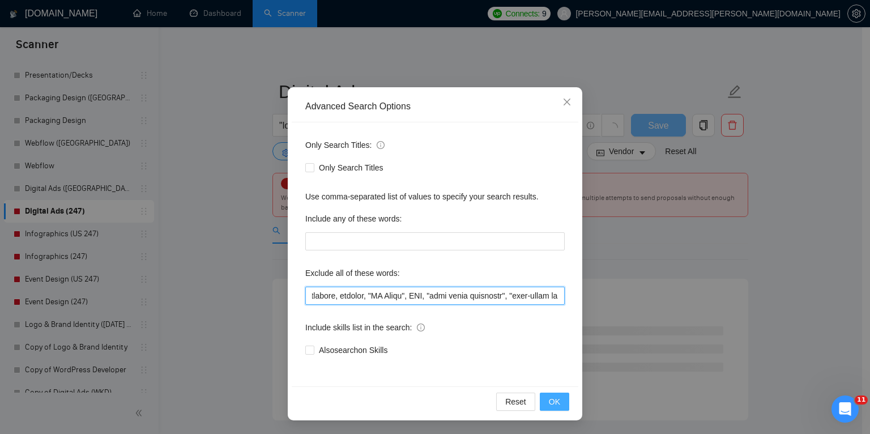
type input ""FBA", "amazon expert", "Supply Chain", "Logistics Facilitator", consultant, tr…"
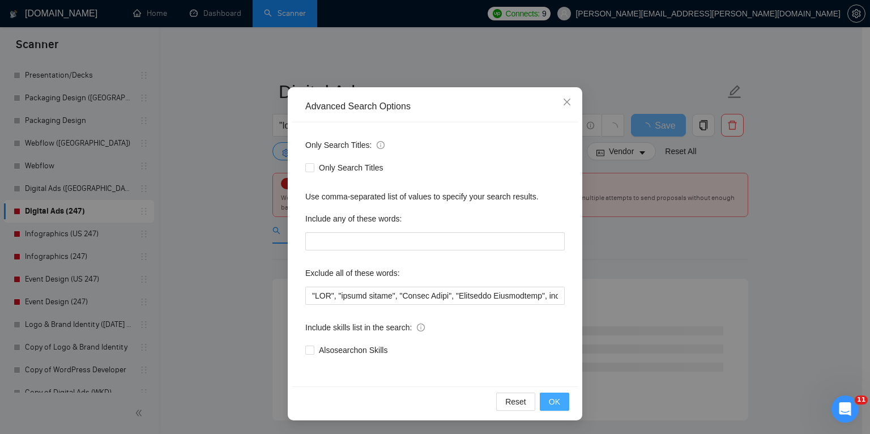
click at [555, 402] on span "OK" at bounding box center [554, 401] width 11 height 12
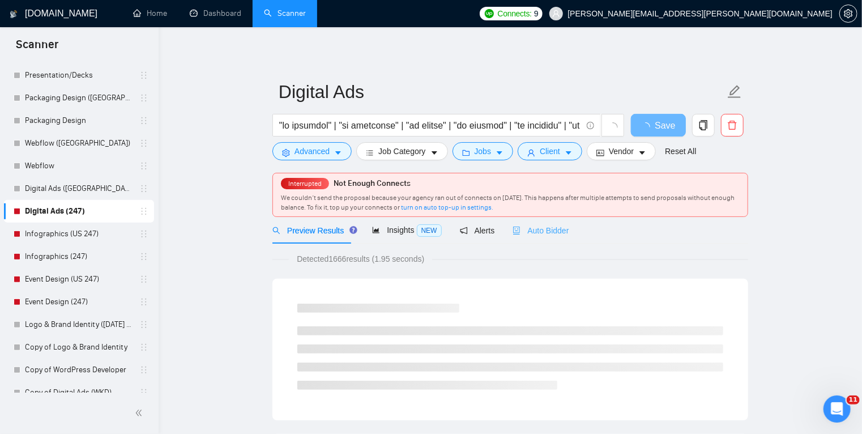
click at [536, 239] on div "Auto Bidder" at bounding box center [541, 230] width 56 height 27
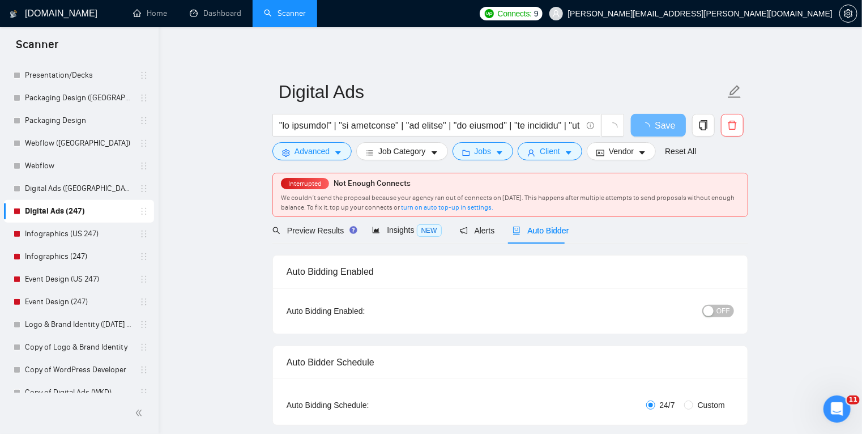
scroll to position [97, 0]
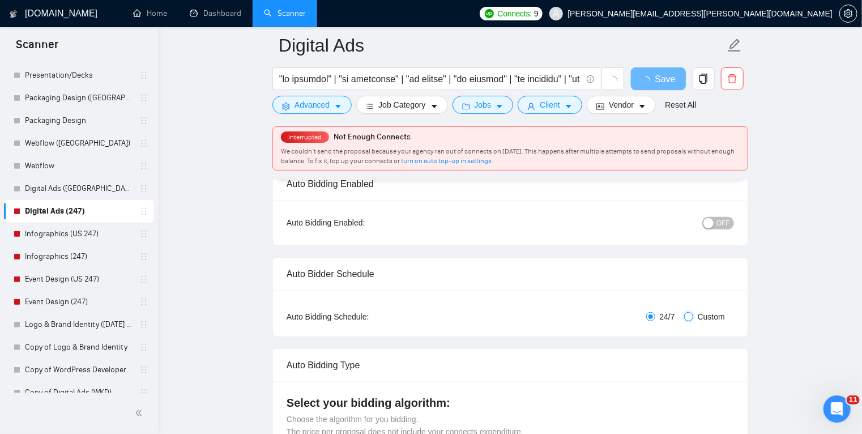
click at [688, 317] on input "Custom" at bounding box center [688, 316] width 9 height 9
radio input "true"
radio input "false"
checkbox input "true"
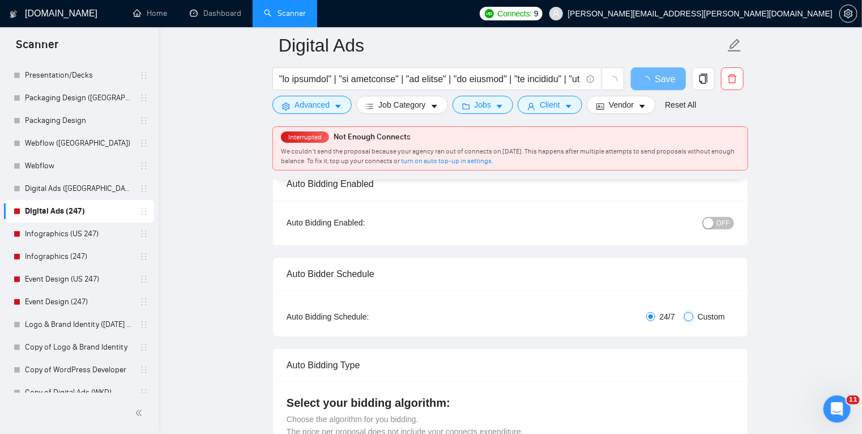
checkbox input "true"
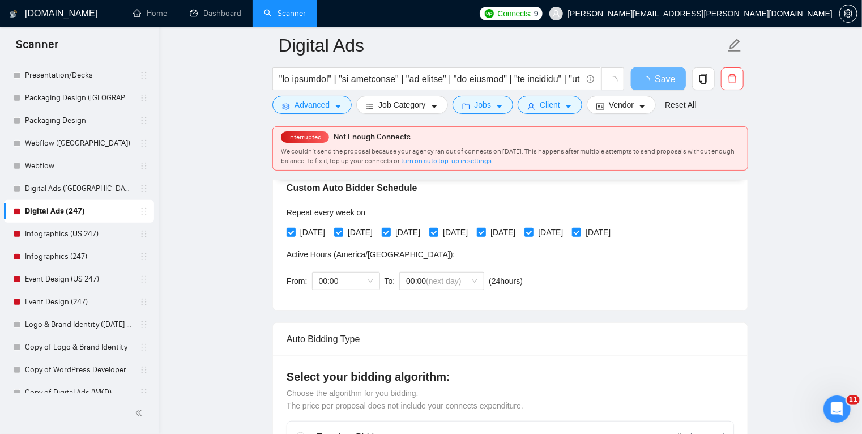
scroll to position [283, 0]
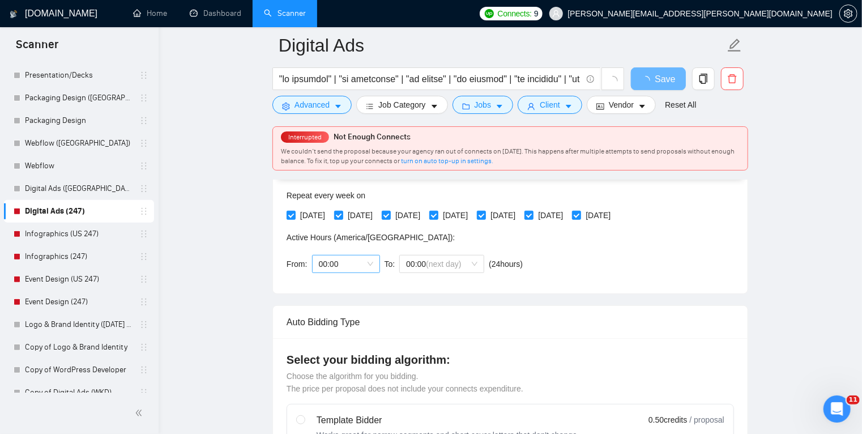
click at [376, 261] on div "00:00" at bounding box center [346, 264] width 68 height 18
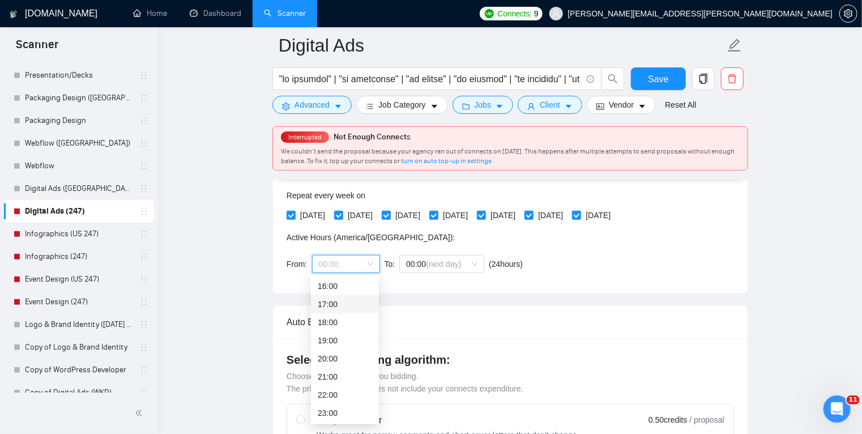
click at [342, 307] on div "17:00" at bounding box center [345, 304] width 54 height 12
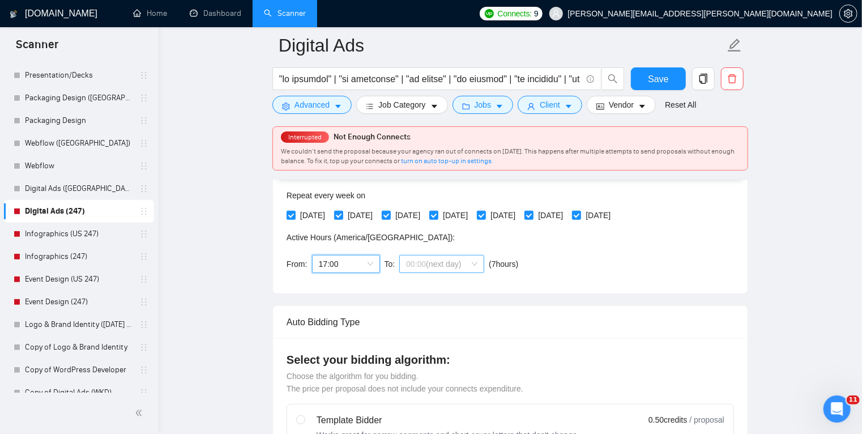
click at [465, 261] on span "00:00 (next day)" at bounding box center [441, 264] width 71 height 17
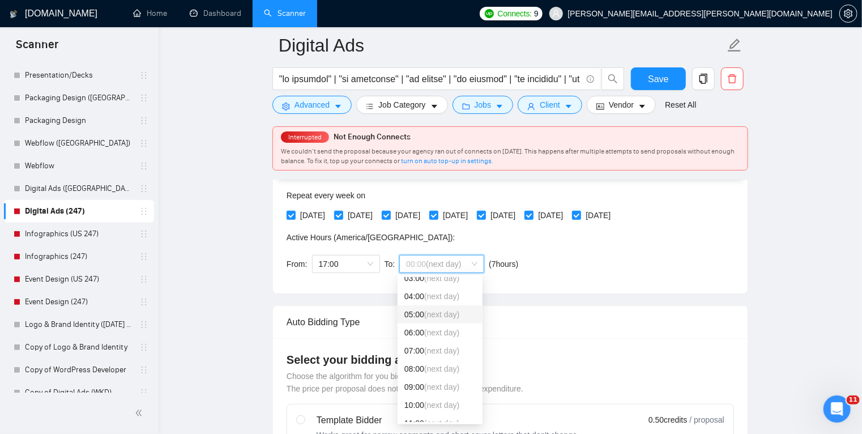
scroll to position [63, 0]
click at [434, 368] on span "(next day)" at bounding box center [441, 368] width 35 height 9
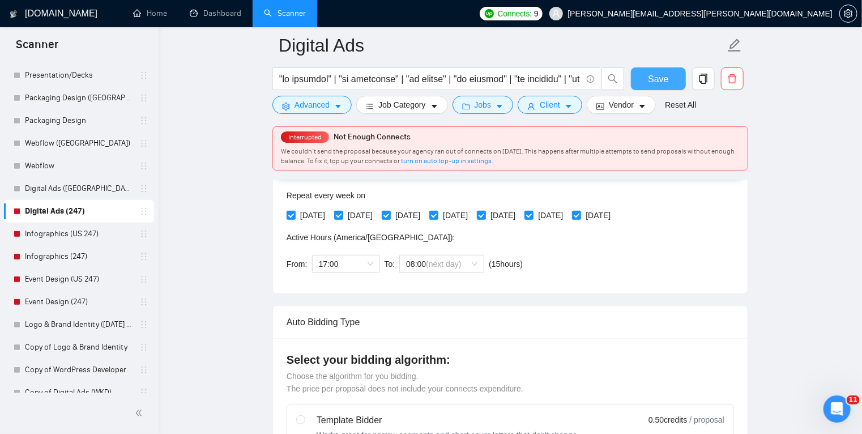
click at [661, 83] on span "Save" at bounding box center [658, 79] width 20 height 14
